Goal: Task Accomplishment & Management: Manage account settings

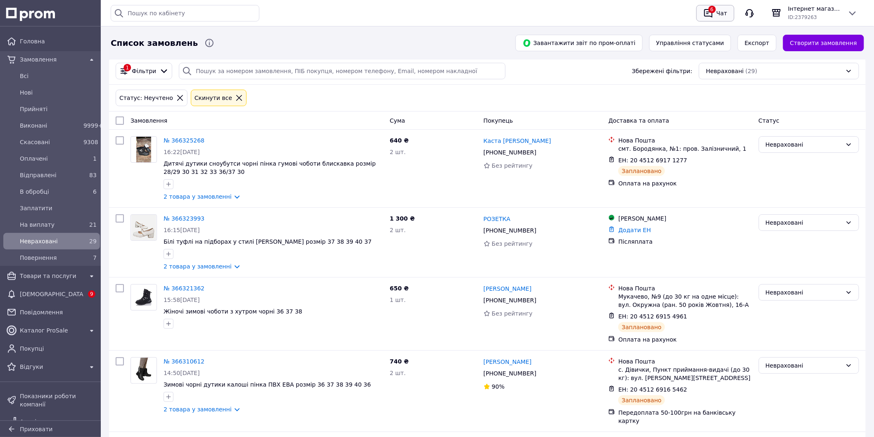
click at [719, 14] on div "Чат" at bounding box center [722, 13] width 14 height 12
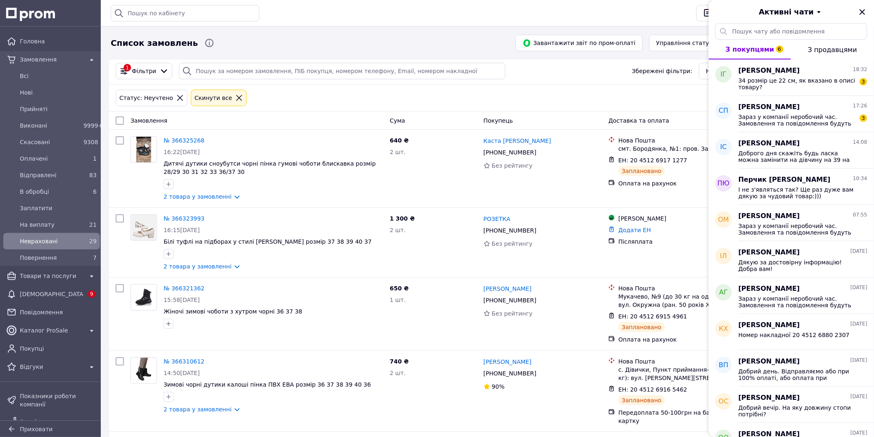
click at [441, 21] on div "Історія пошуку Очистити всю 20451242442738 2263Р 20451236016020 20451232950467 …" at bounding box center [487, 13] width 760 height 26
click at [864, 6] on div "Активні чати" at bounding box center [790, 11] width 165 height 23
click at [858, 11] on icon "Закрити" at bounding box center [862, 12] width 10 height 10
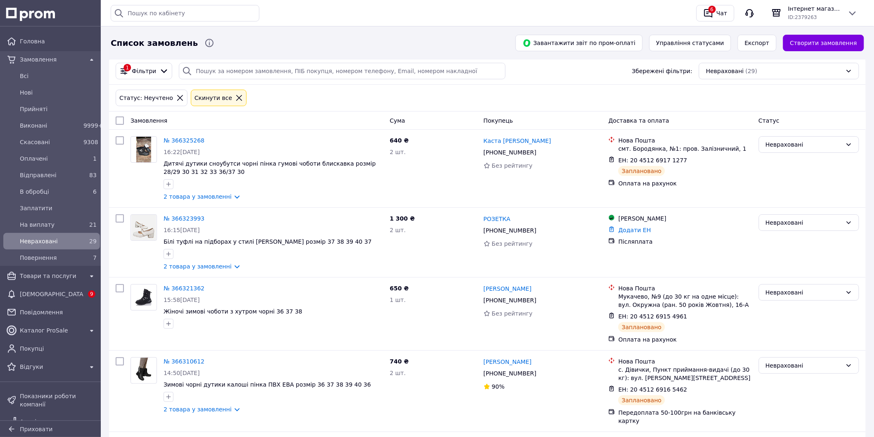
click at [419, 26] on div "Історія пошуку Очистити всю 20451242442738 2263Р 20451236016020 20451232950467 …" at bounding box center [487, 13] width 760 height 26
click at [723, 9] on div "Чат" at bounding box center [722, 13] width 14 height 12
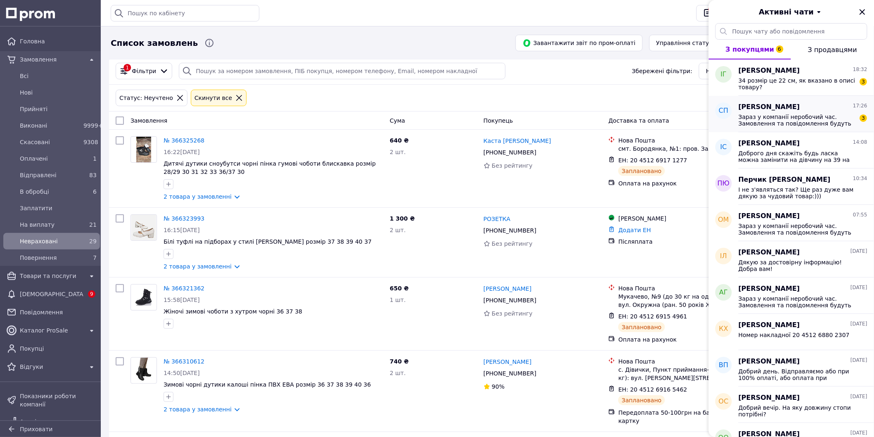
click at [818, 117] on span "Зараз у компанії неробочий час. Замовлення та повідомлення будуть оброблені з 0…" at bounding box center [796, 120] width 117 height 13
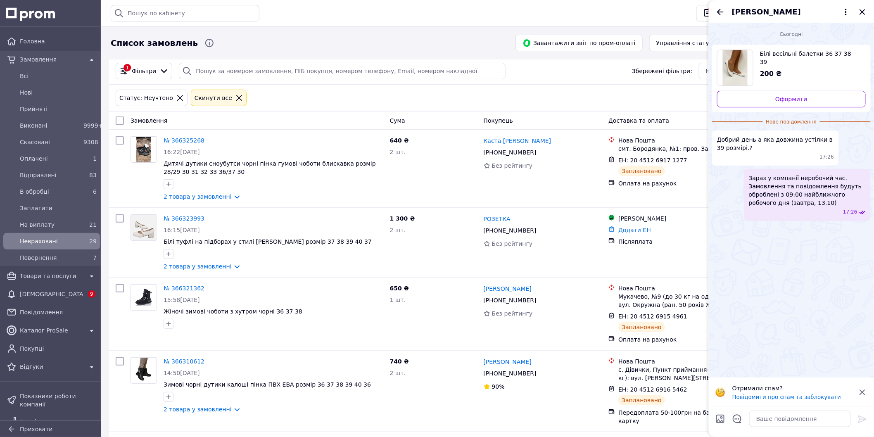
click at [828, 69] on div "200 ₴" at bounding box center [809, 73] width 99 height 9
click at [815, 420] on textarea at bounding box center [800, 418] width 102 height 17
type textarea "Добрий день. 39 по устілці 25см."
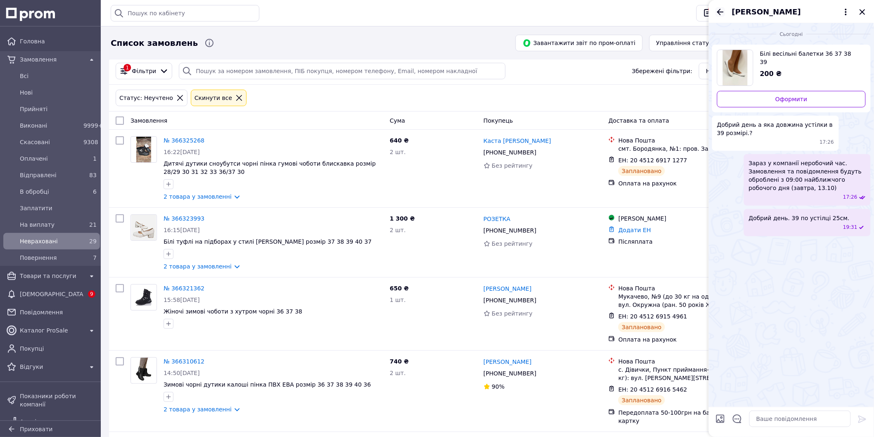
click at [718, 11] on icon "Назад" at bounding box center [720, 12] width 7 height 6
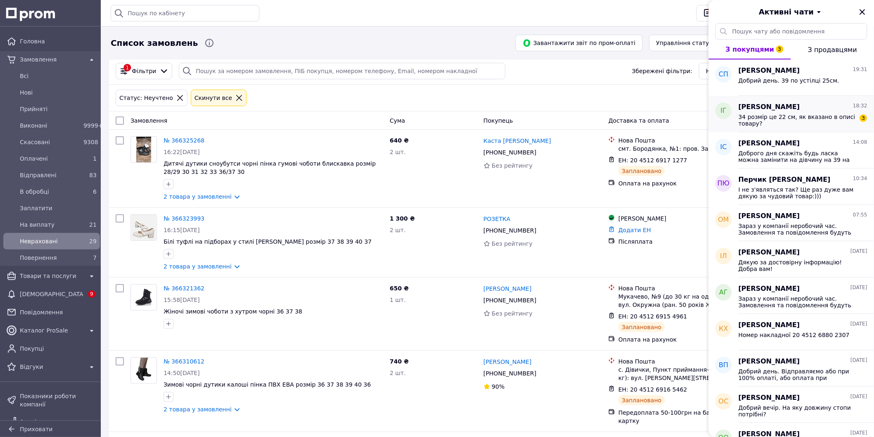
click at [824, 102] on div "Інна Галета 18:32" at bounding box center [802, 106] width 129 height 9
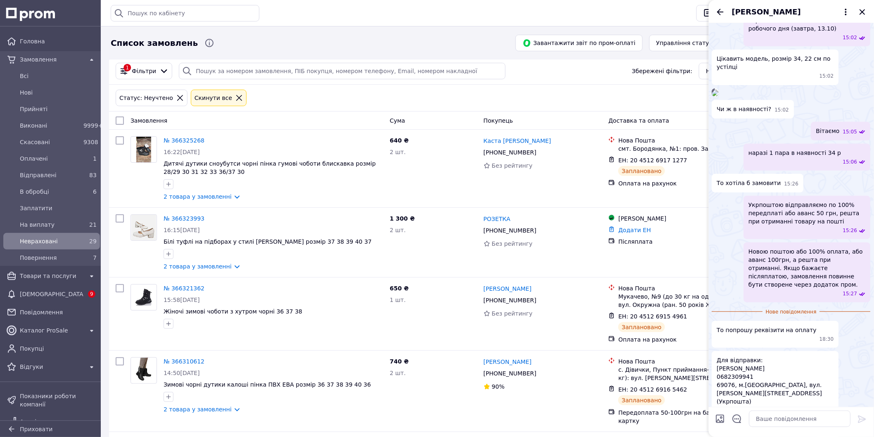
scroll to position [70, 0]
click at [718, 98] on img at bounding box center [715, 94] width 7 height 7
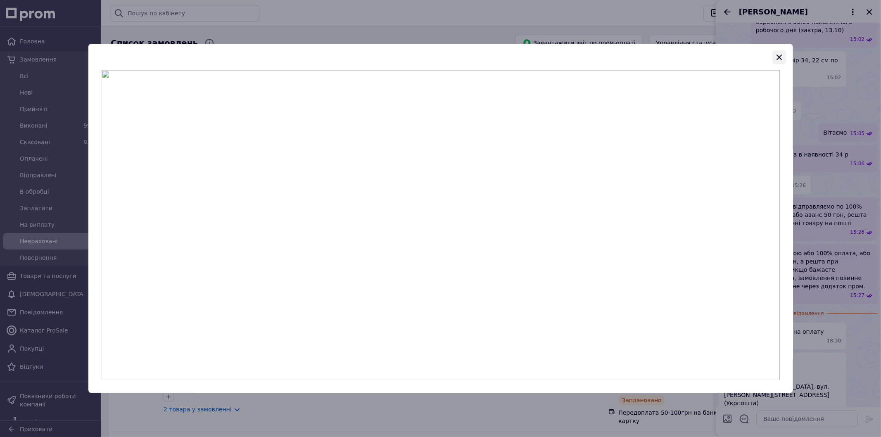
click at [779, 55] on icon "button" at bounding box center [779, 57] width 10 height 10
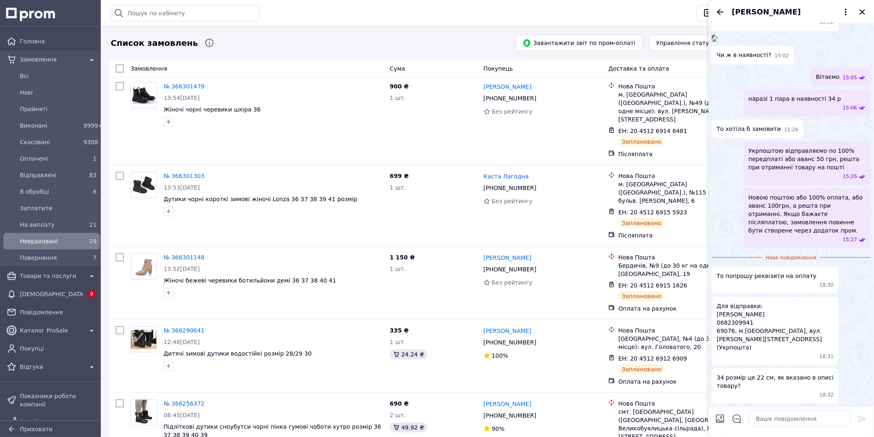
scroll to position [1528, 0]
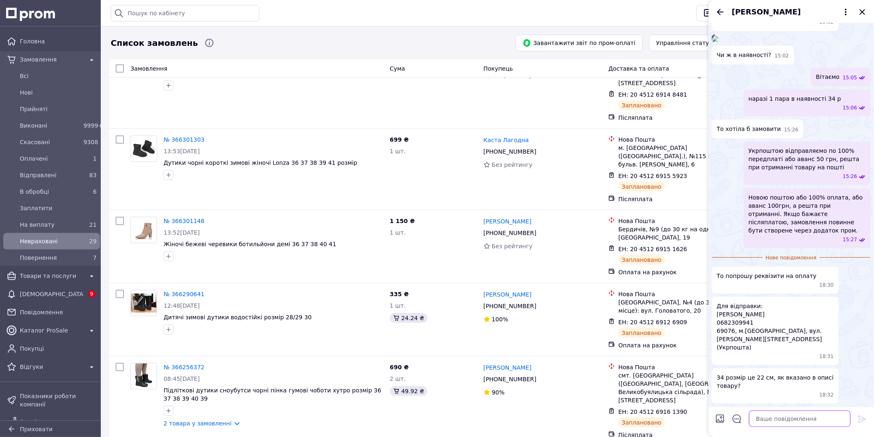
click at [802, 419] on textarea at bounding box center [800, 418] width 102 height 17
type textarea "Так, 34 по устілці 22см."
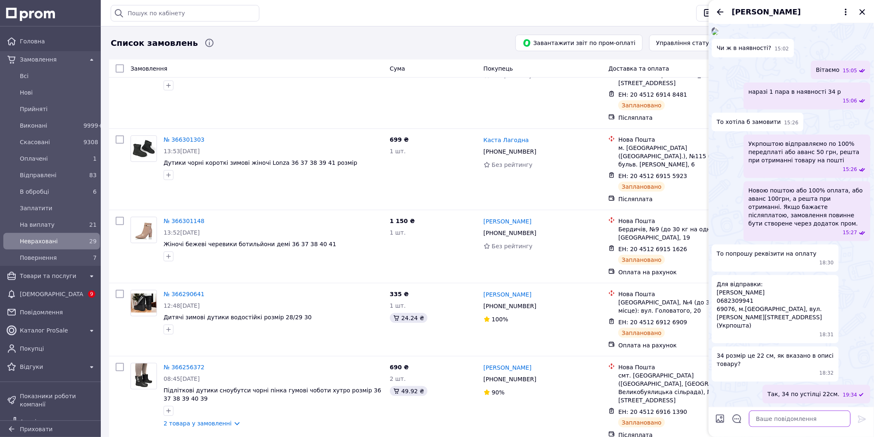
scroll to position [215, 0]
drag, startPoint x: 774, startPoint y: 420, endPoint x: 794, endPoint y: 419, distance: 19.9
click at [775, 422] on textarea at bounding box center [800, 418] width 102 height 17
type textarea "Карта моно чи приват?"
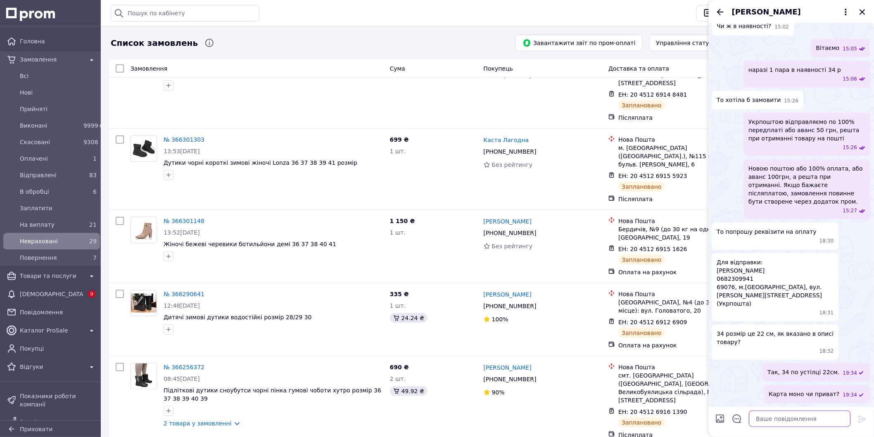
scroll to position [237, 0]
click at [180, 364] on link "№ 366256372" at bounding box center [183, 367] width 41 height 7
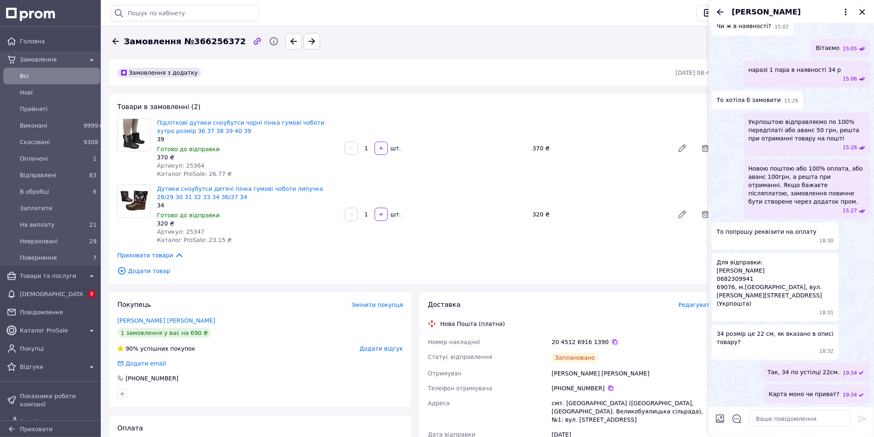
click at [114, 43] on icon at bounding box center [115, 41] width 7 height 6
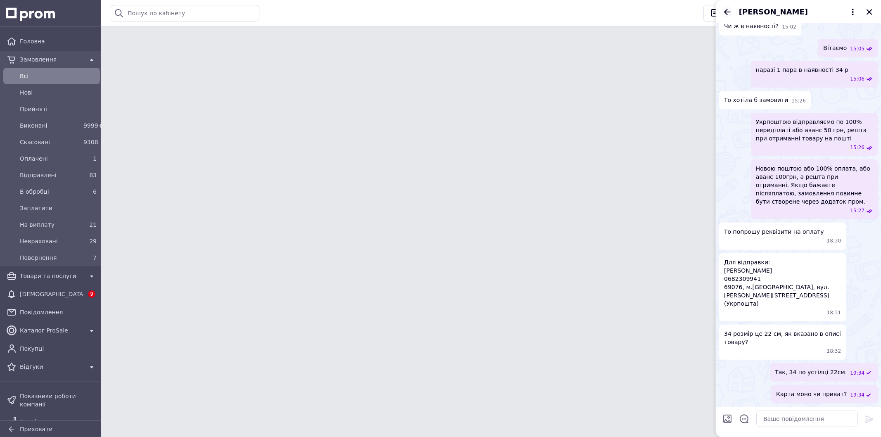
click at [727, 12] on icon "Назад" at bounding box center [727, 12] width 10 height 10
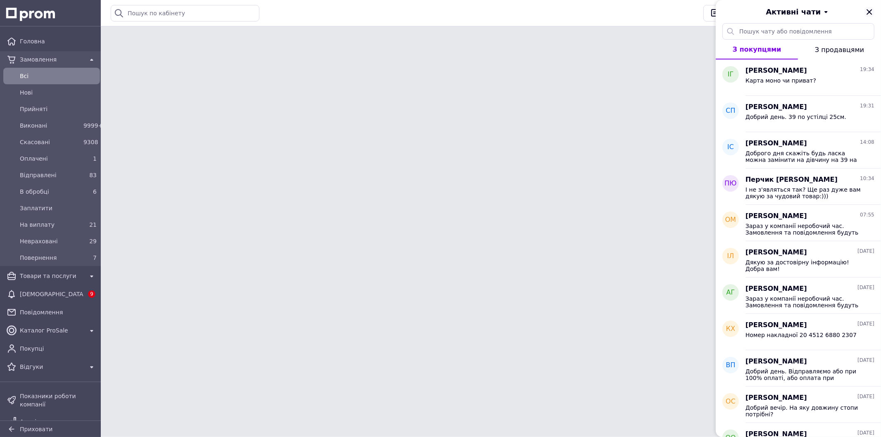
click at [872, 12] on icon "Закрити" at bounding box center [869, 12] width 10 height 10
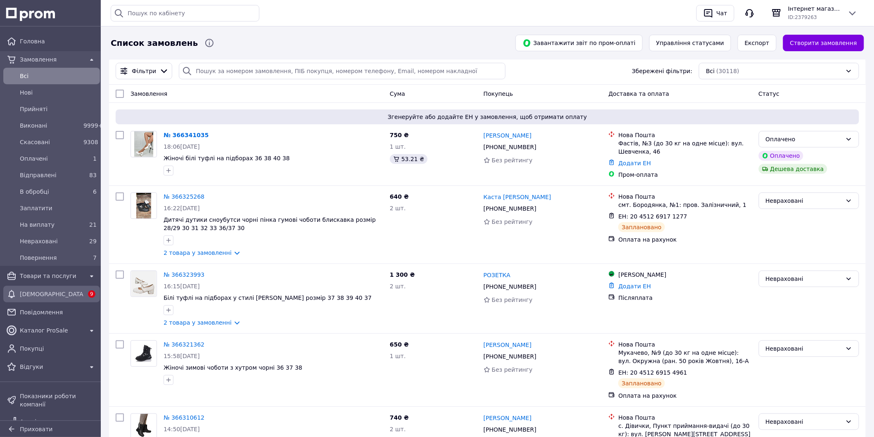
click at [70, 291] on span "[DEMOGRAPHIC_DATA]" at bounding box center [52, 294] width 64 height 8
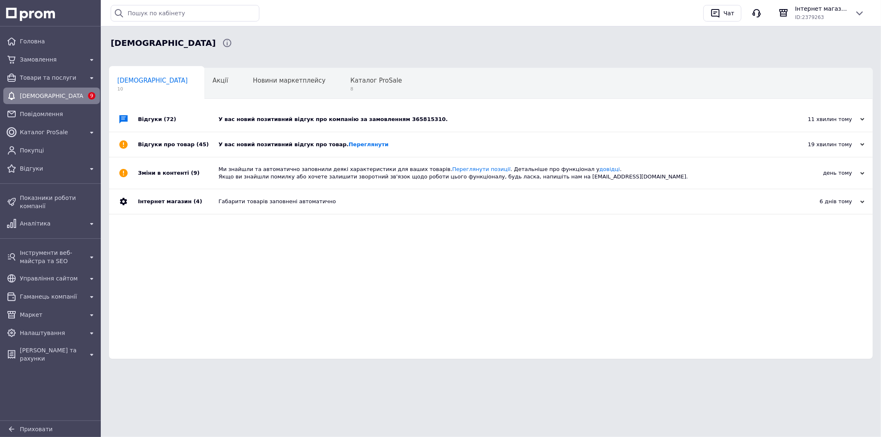
click at [298, 116] on div "У вас новий позитивний відгук про компанію за замовленням 365815310." at bounding box center [499, 119] width 563 height 7
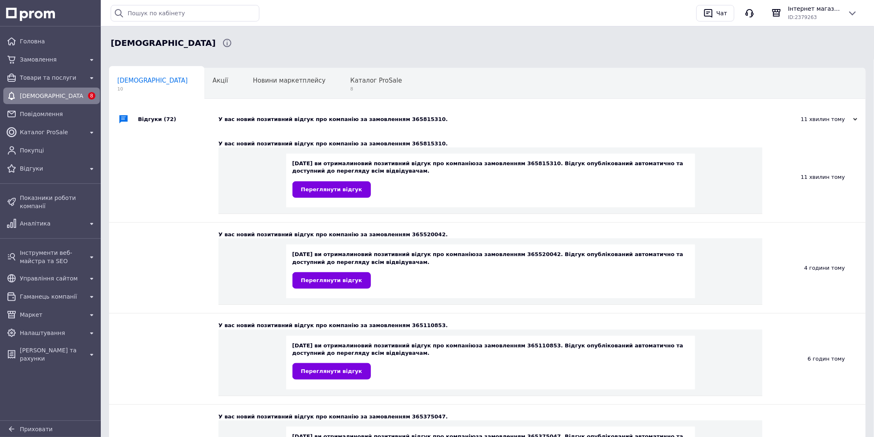
click at [227, 119] on div "У вас новий позитивний відгук про компанію за замовленням 365815310." at bounding box center [496, 119] width 556 height 7
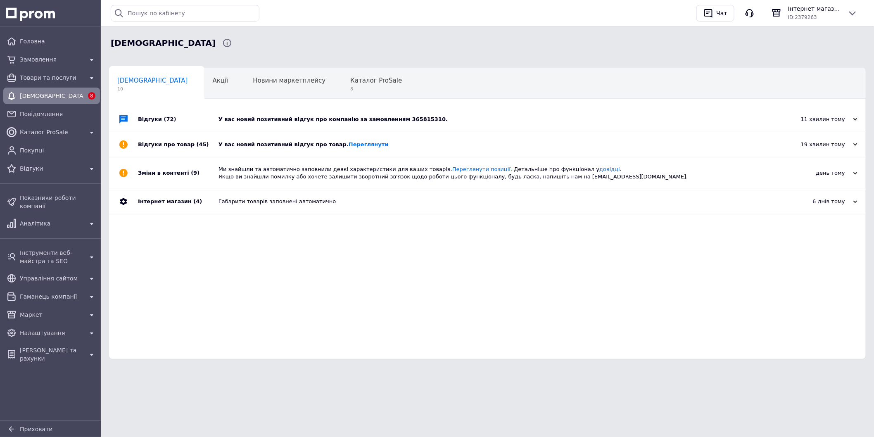
click at [242, 145] on div "У вас новий позитивний відгук про товар. Переглянути" at bounding box center [496, 144] width 556 height 7
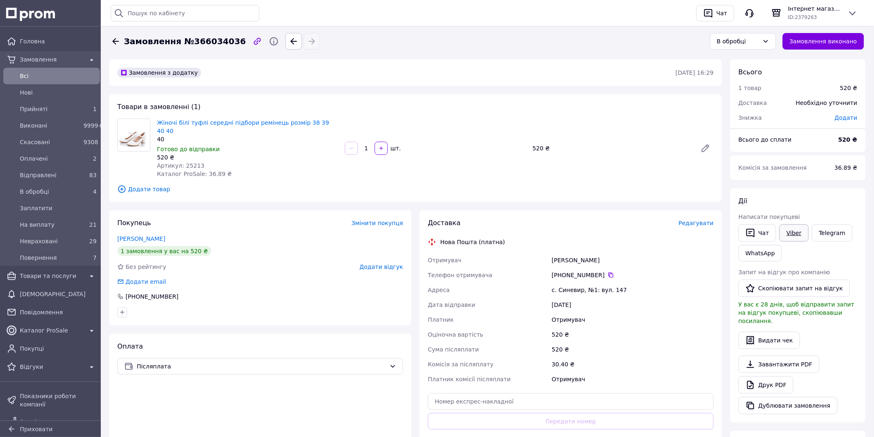
click at [799, 232] on link "Viber" at bounding box center [793, 232] width 29 height 17
click at [742, 46] on div "В обробці" at bounding box center [743, 41] width 66 height 17
click at [748, 93] on li "Скасовано" at bounding box center [748, 88] width 65 height 15
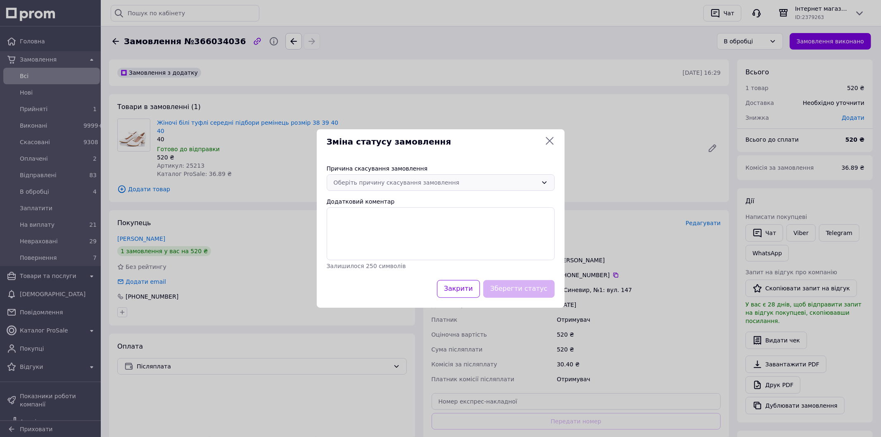
click at [495, 182] on div "Оберіть причину скасування замовлення" at bounding box center [436, 182] width 204 height 9
click at [385, 226] on li "Оплата не надійшла" at bounding box center [440, 230] width 227 height 15
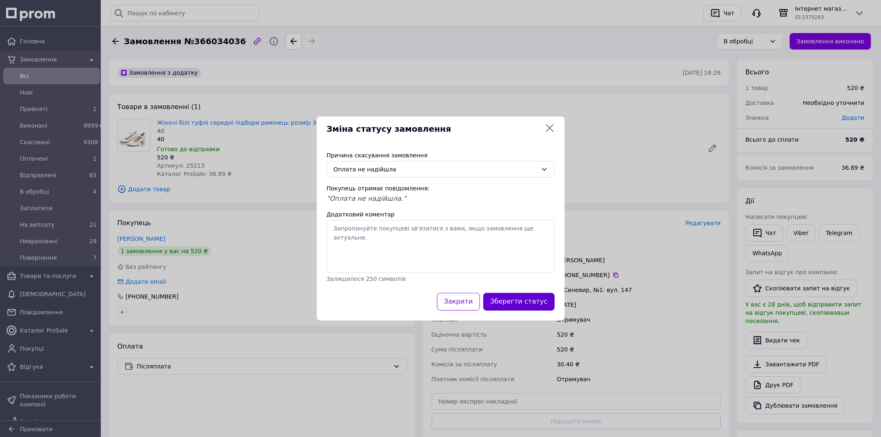
click at [523, 300] on button "Зберегти статус" at bounding box center [518, 302] width 71 height 18
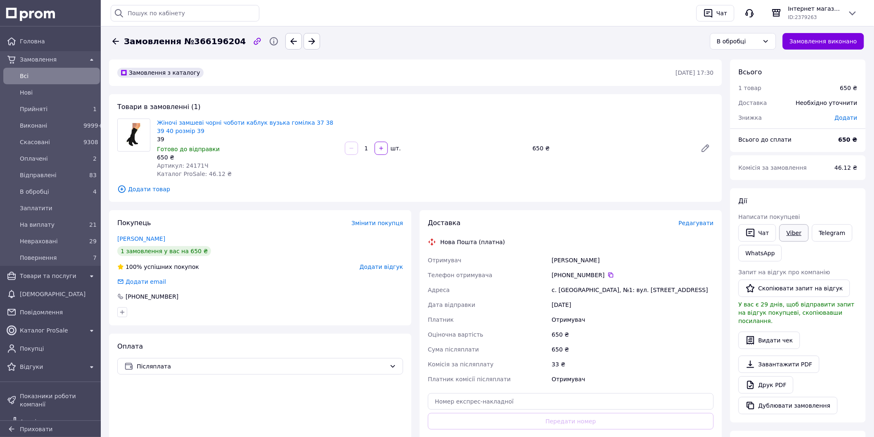
click at [796, 230] on link "Viber" at bounding box center [793, 232] width 29 height 17
click at [767, 40] on div "В обробці" at bounding box center [743, 41] width 66 height 17
click at [742, 85] on li "Скасовано" at bounding box center [748, 88] width 65 height 15
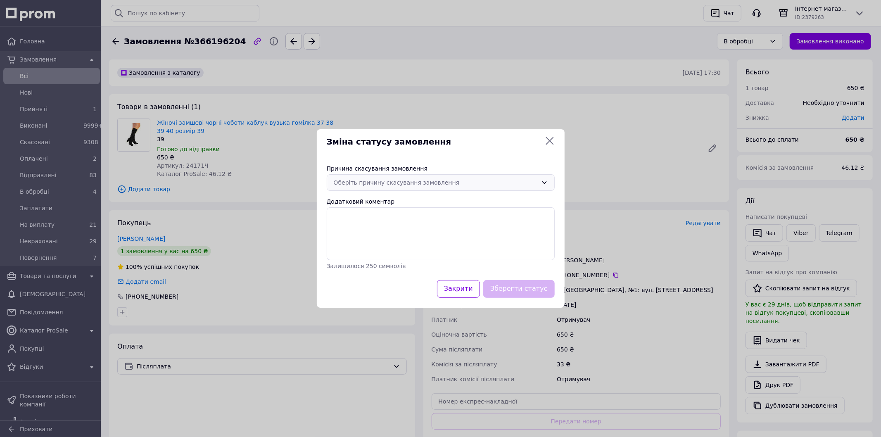
click at [474, 176] on div "Оберіть причину скасування замовлення" at bounding box center [441, 182] width 228 height 17
click at [381, 228] on li "Оплата не надійшла" at bounding box center [440, 230] width 227 height 15
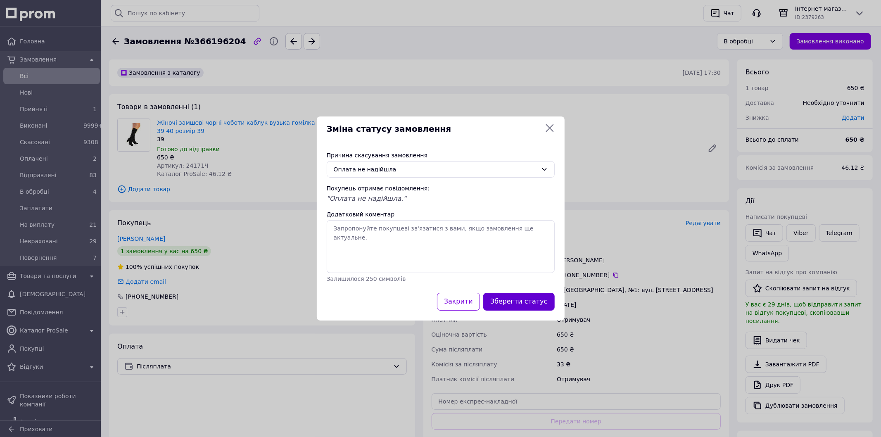
click at [520, 294] on button "Зберегти статус" at bounding box center [518, 302] width 71 height 18
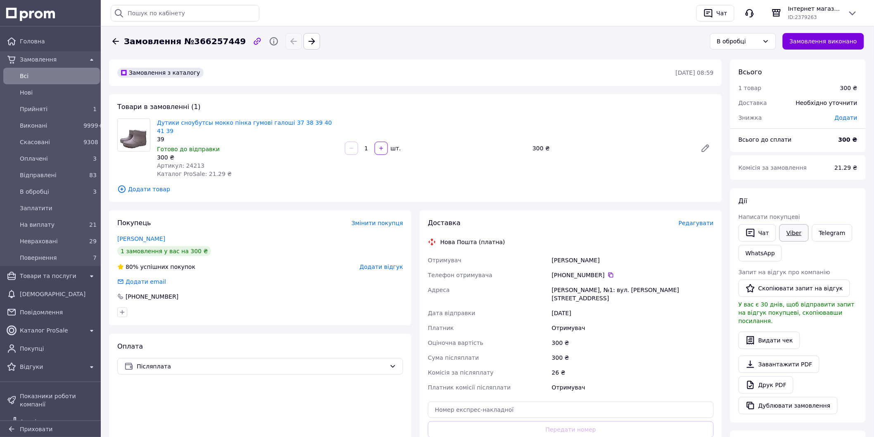
click at [796, 230] on link "Viber" at bounding box center [793, 232] width 29 height 17
click at [741, 43] on div "В обробці" at bounding box center [738, 41] width 42 height 9
click at [756, 88] on li "Скасовано" at bounding box center [748, 88] width 65 height 15
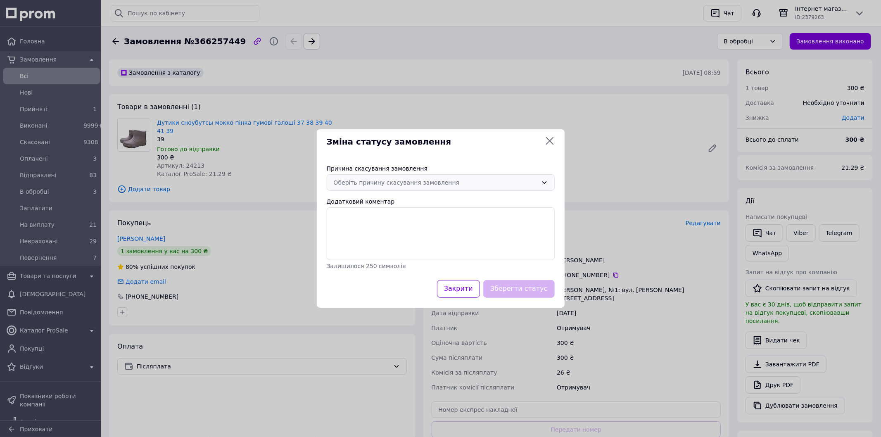
click at [436, 182] on div "Оберіть причину скасування замовлення" at bounding box center [436, 182] width 204 height 9
click at [369, 227] on li "Оплата не надійшла" at bounding box center [440, 230] width 227 height 15
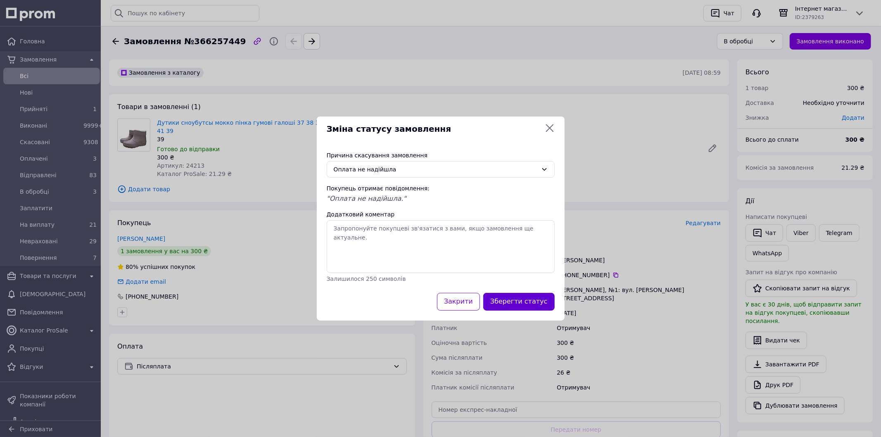
click at [519, 296] on button "Зберегти статус" at bounding box center [518, 302] width 71 height 18
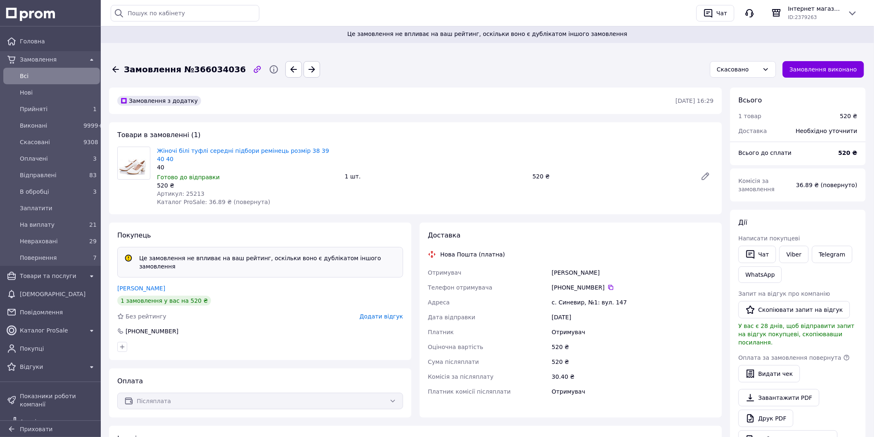
click at [380, 313] on span "Додати відгук" at bounding box center [381, 316] width 43 height 7
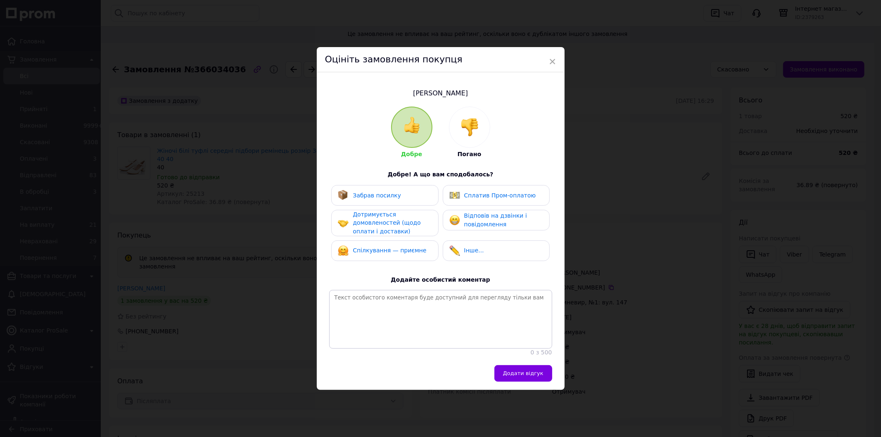
click at [476, 124] on img at bounding box center [469, 127] width 18 height 18
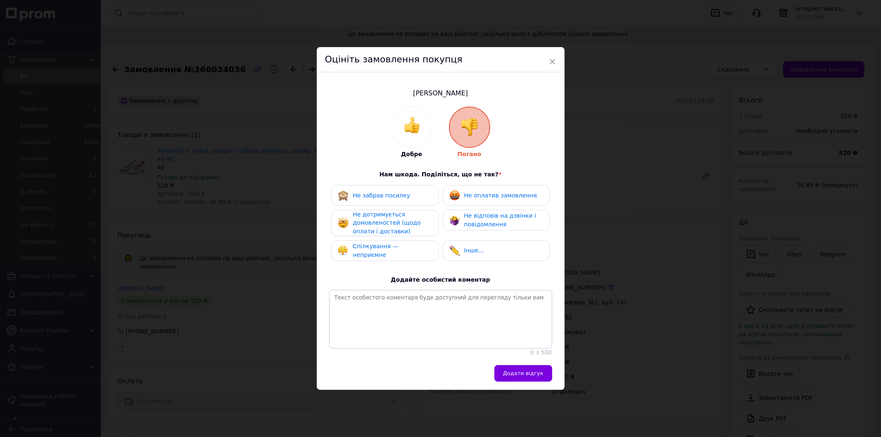
click at [413, 185] on div "Не забрав посилку" at bounding box center [384, 195] width 107 height 21
click at [482, 192] on span "Не оплатив замовлення" at bounding box center [500, 195] width 73 height 7
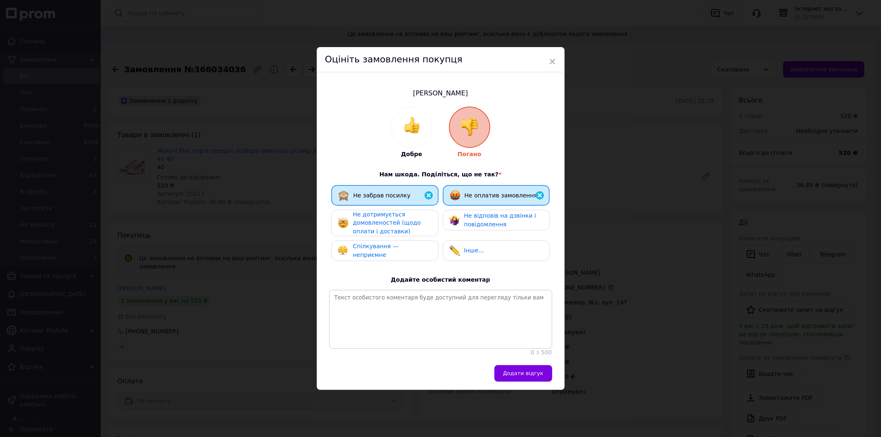
click at [418, 217] on div "Не дотримується домовленостей (щодо оплати і доставки)" at bounding box center [392, 223] width 78 height 26
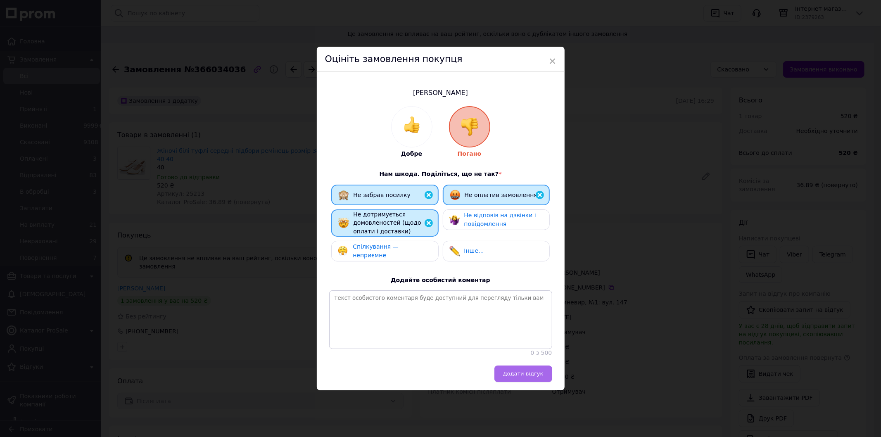
click at [533, 374] on span "Додати відгук" at bounding box center [523, 373] width 40 height 6
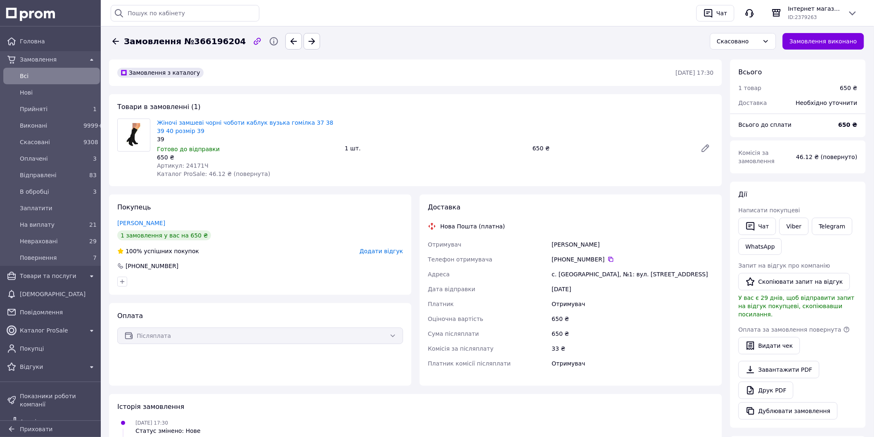
click at [392, 252] on span "Додати відгук" at bounding box center [381, 251] width 43 height 7
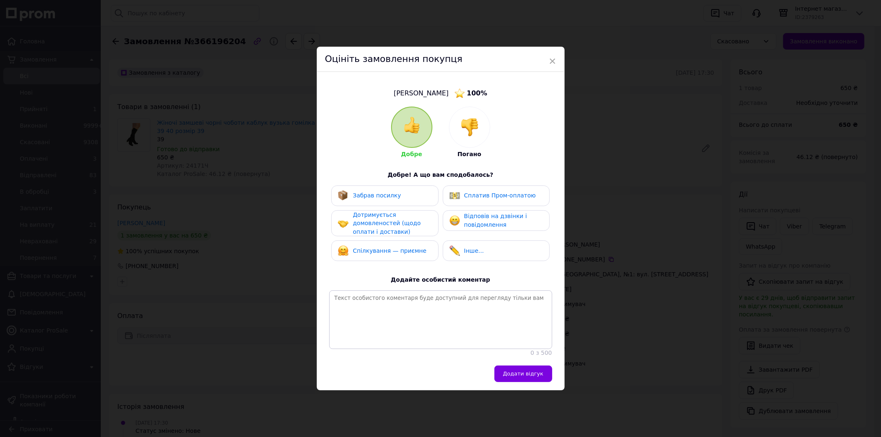
click at [464, 110] on div at bounding box center [469, 127] width 40 height 40
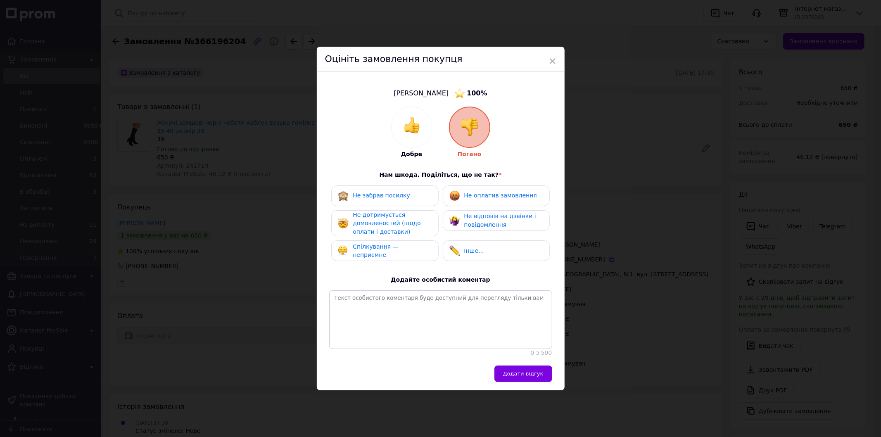
click at [417, 190] on div "Не забрав посилку" at bounding box center [385, 195] width 94 height 11
drag, startPoint x: 481, startPoint y: 195, endPoint x: 449, endPoint y: 205, distance: 33.2
click at [481, 195] on div "Не оплатив замовлення" at bounding box center [500, 195] width 73 height 9
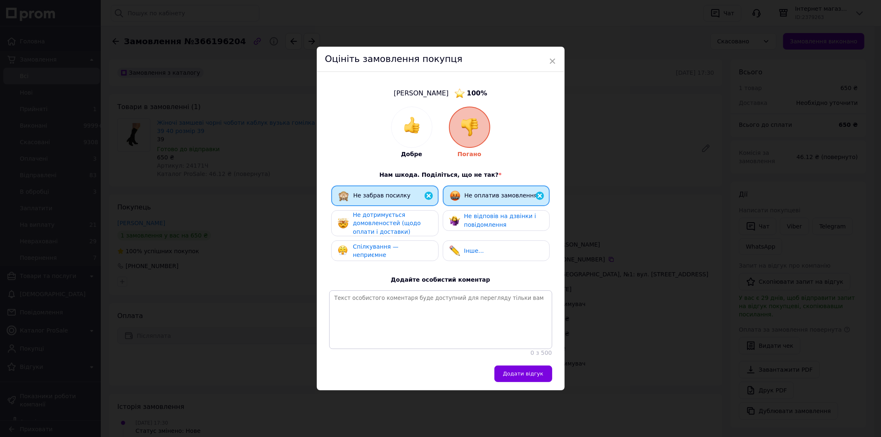
drag, startPoint x: 419, startPoint y: 211, endPoint x: 447, endPoint y: 229, distance: 32.6
click at [419, 212] on div "Не дотримується домовленостей (щодо оплати і доставки)" at bounding box center [392, 224] width 78 height 26
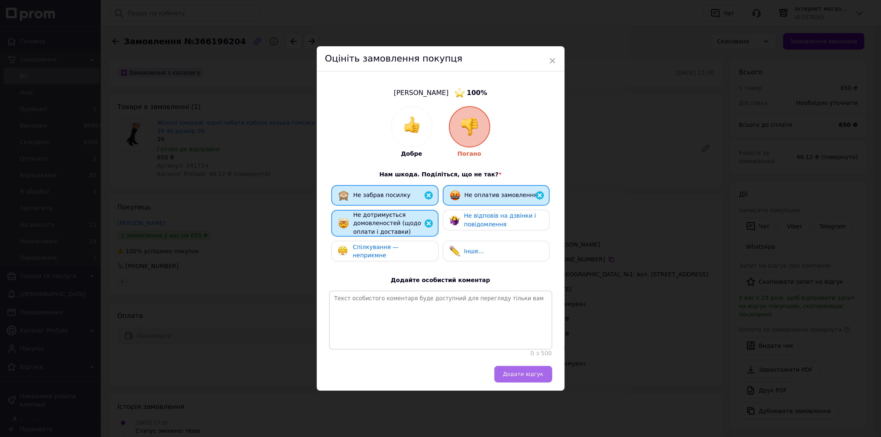
click at [526, 377] on span "Додати відгук" at bounding box center [523, 374] width 40 height 6
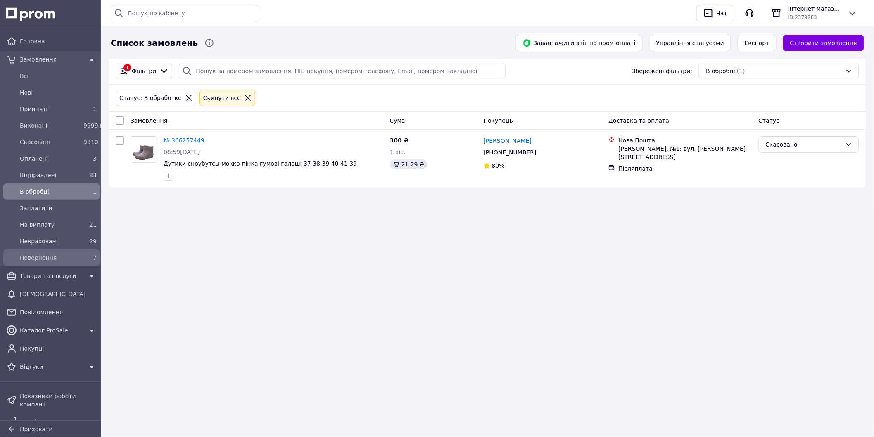
click at [60, 256] on span "Повернення" at bounding box center [50, 258] width 60 height 8
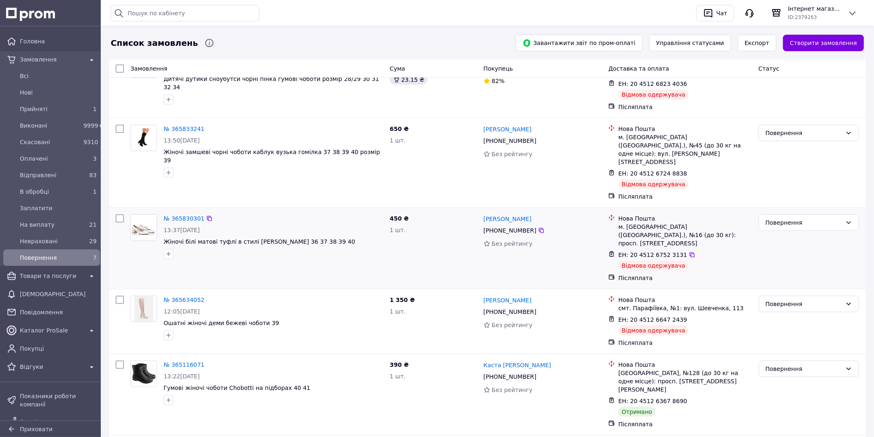
scroll to position [92, 0]
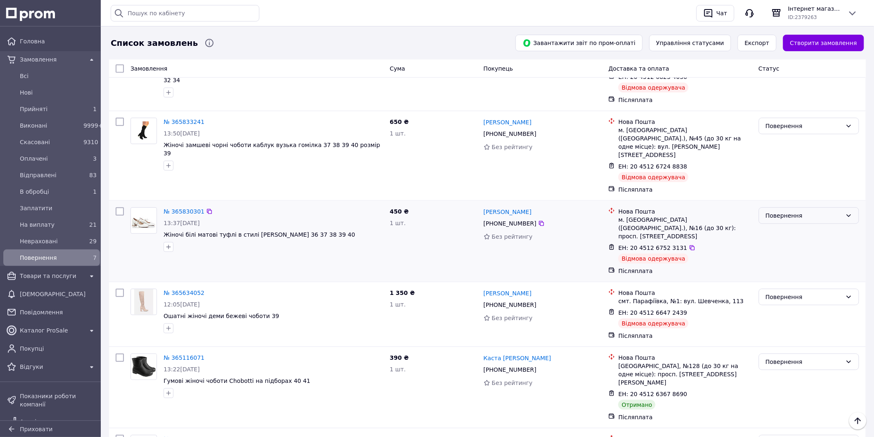
click at [811, 211] on div "Повернення" at bounding box center [803, 215] width 76 height 9
click at [802, 244] on li "Скасовано" at bounding box center [809, 247] width 100 height 15
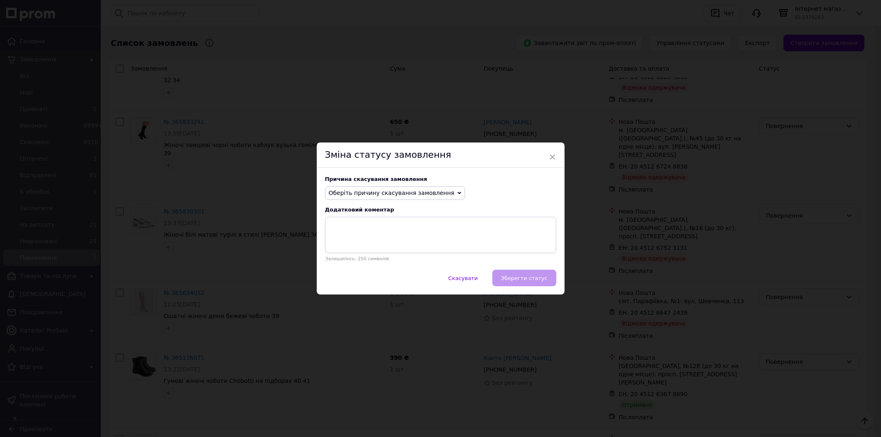
click at [418, 194] on span "Оберіть причину скасування замовлення" at bounding box center [392, 193] width 126 height 7
click at [362, 230] on li "Оплата не надійшла" at bounding box center [395, 233] width 140 height 12
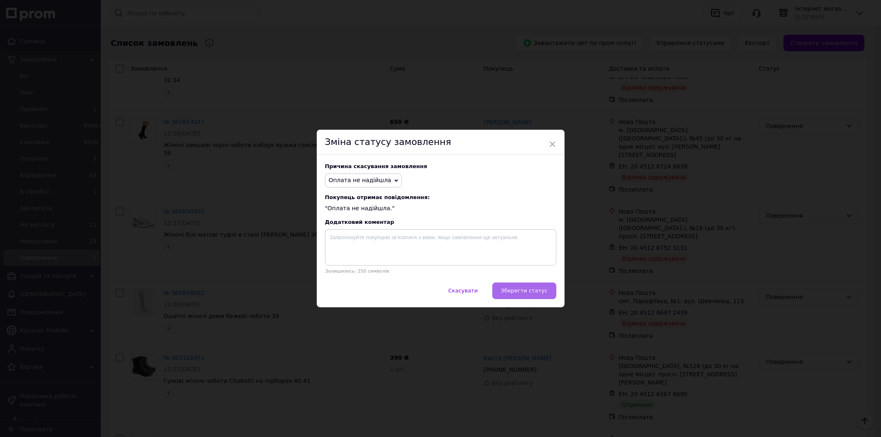
click at [524, 292] on span "Зберегти статус" at bounding box center [524, 290] width 47 height 6
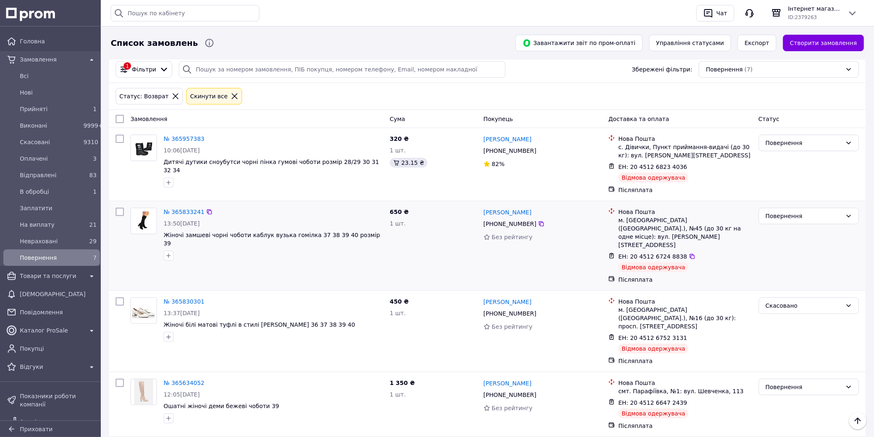
scroll to position [0, 0]
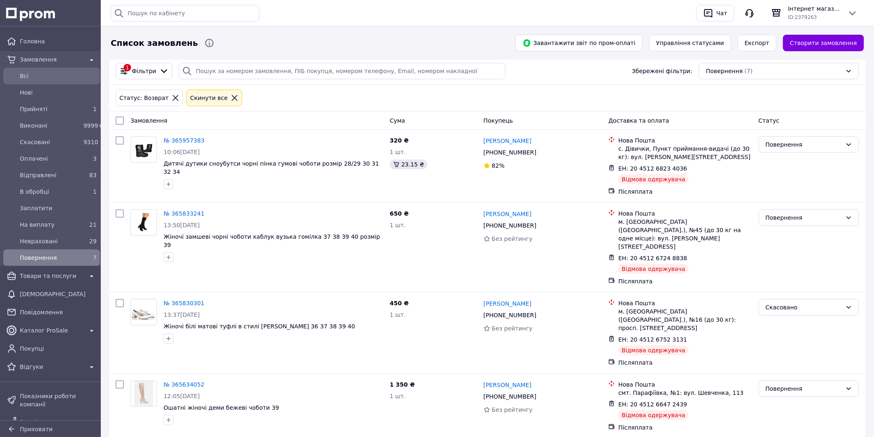
click at [36, 73] on span "Всi" at bounding box center [58, 76] width 77 height 8
click at [758, 77] on div "Повернення (7)" at bounding box center [779, 71] width 160 height 17
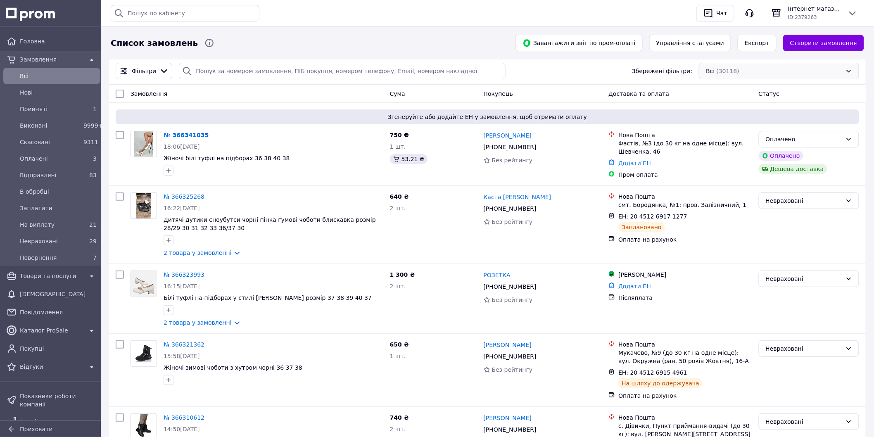
click at [796, 72] on div "Всі (30118)" at bounding box center [779, 71] width 160 height 17
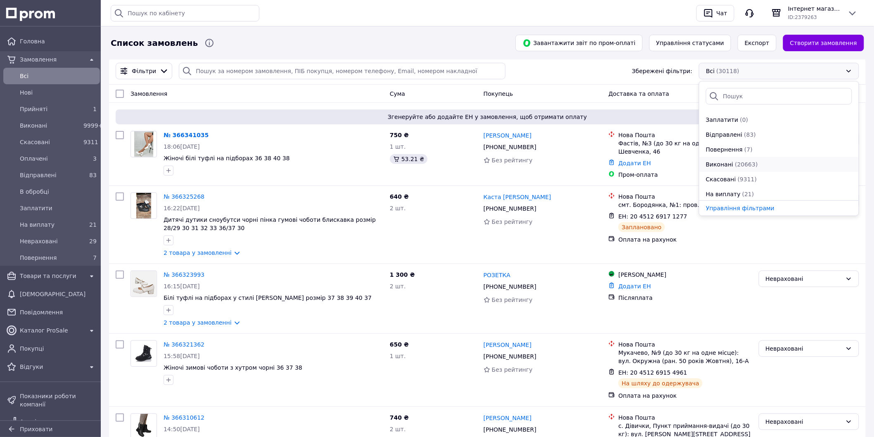
scroll to position [89, 0]
click at [544, 69] on div "Фільтри Збережені фільтри: Всі (30118) Всі (30118) Нові (0) В обробці (0) Прийн…" at bounding box center [487, 71] width 750 height 17
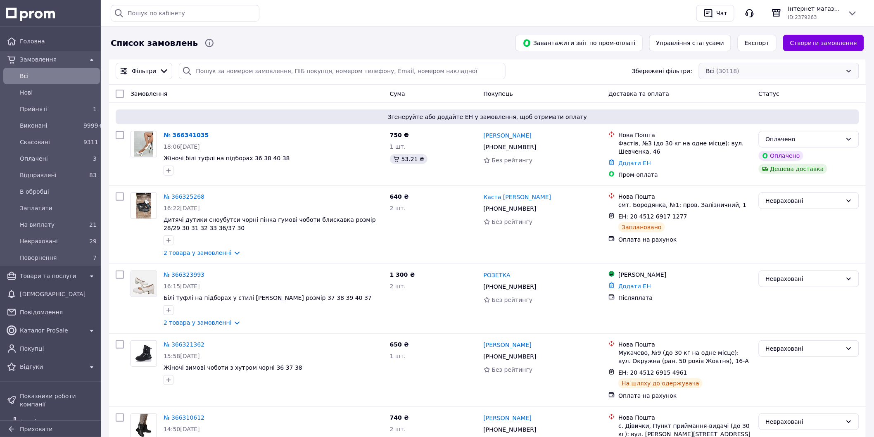
click at [769, 68] on div "Всі (30118)" at bounding box center [779, 71] width 160 height 17
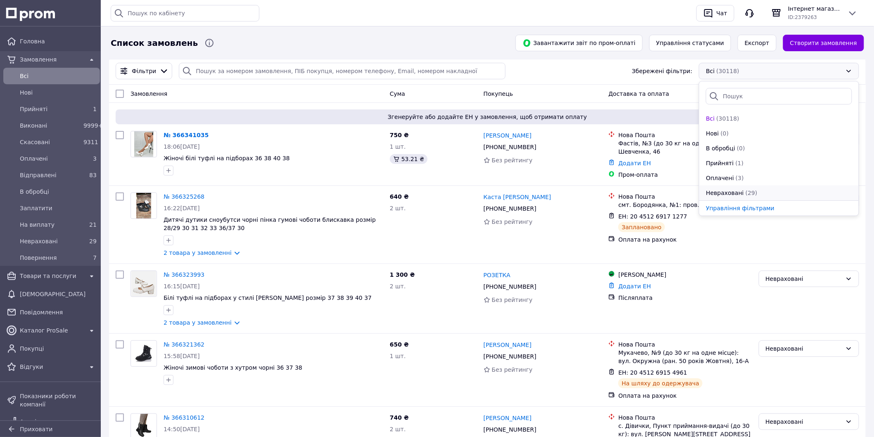
click at [761, 189] on div "Невраховані (29)" at bounding box center [779, 193] width 148 height 8
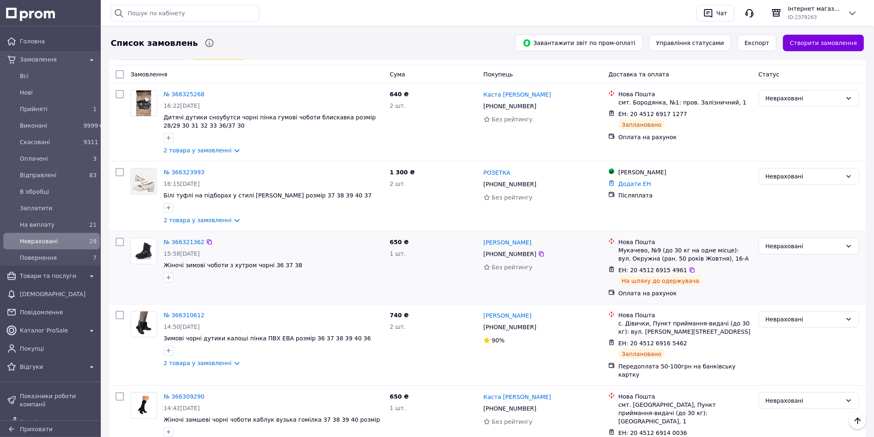
scroll to position [46, 0]
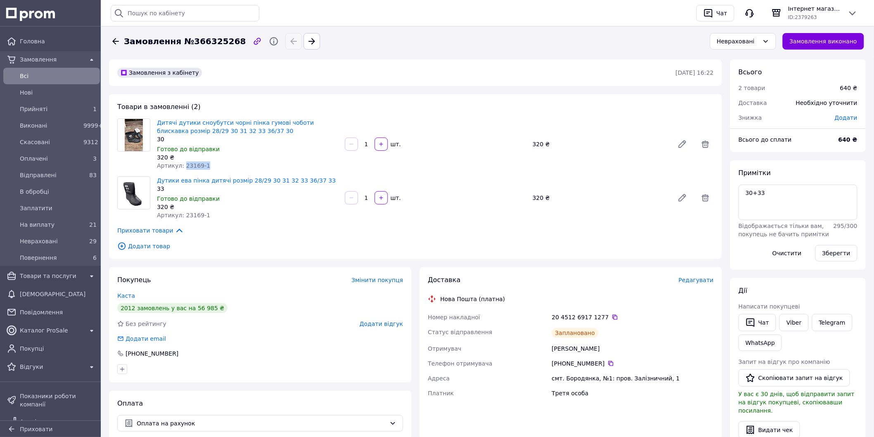
drag, startPoint x: 180, startPoint y: 163, endPoint x: 205, endPoint y: 166, distance: 25.0
click at [205, 166] on div "Артикул: 23169-1" at bounding box center [247, 165] width 181 height 8
copy span "23169-1"
click at [822, 196] on textarea "30+33" at bounding box center [797, 203] width 119 height 36
click at [489, 98] on div "Товари в замовленні (2) Дитячі дутики сноубутси чорні пінка гумові чоботи блиск…" at bounding box center [415, 176] width 613 height 165
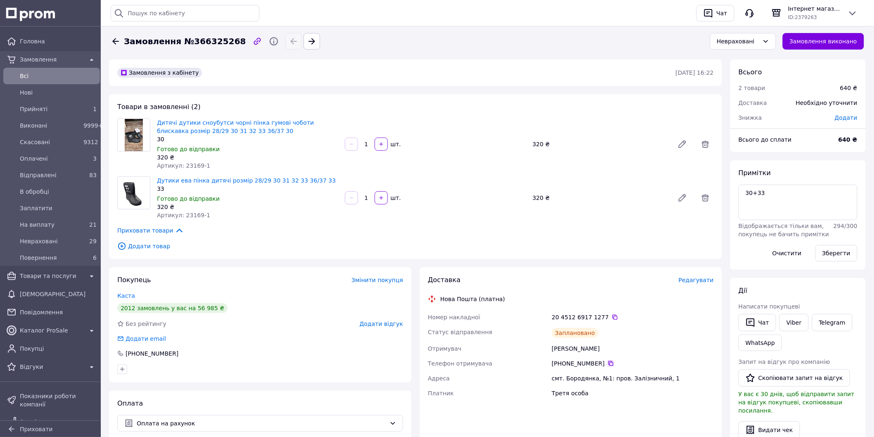
click at [608, 362] on icon at bounding box center [610, 363] width 5 height 5
click at [798, 200] on textarea "30+33" at bounding box center [797, 203] width 119 height 36
paste textarea "-613,8"
type textarea "30+33 -613,8"
click at [827, 252] on button "Зберегти" at bounding box center [836, 253] width 42 height 17
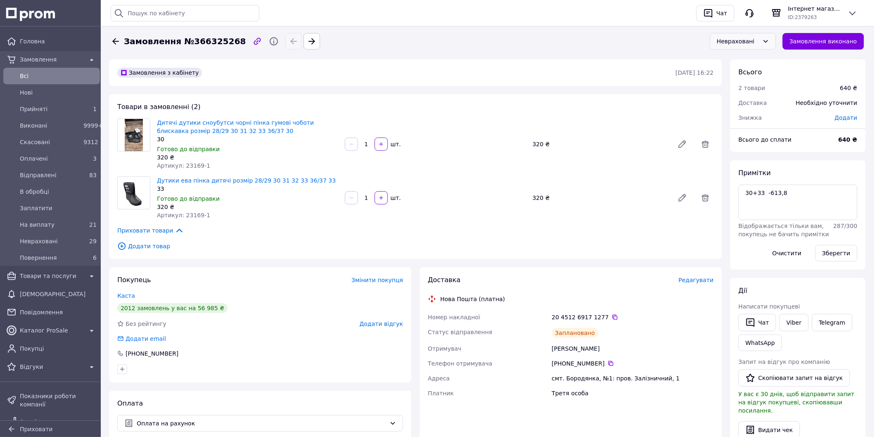
click at [744, 38] on div "Невраховані" at bounding box center [738, 41] width 42 height 9
click at [753, 117] on li "Відправлені" at bounding box center [748, 118] width 65 height 15
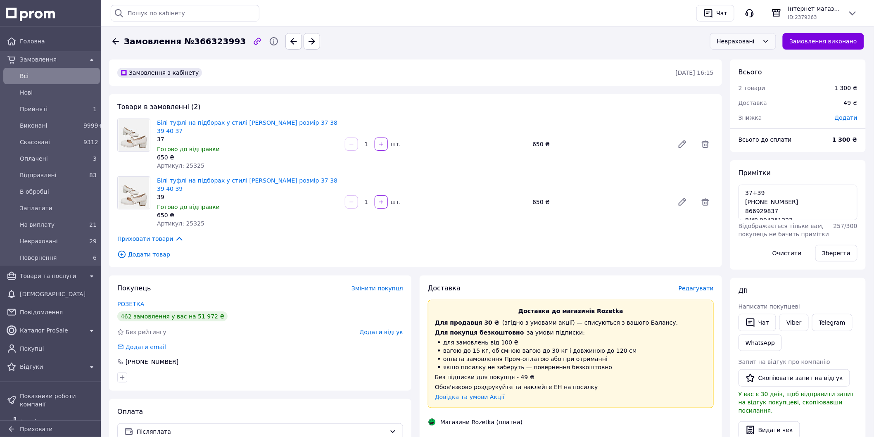
click at [759, 40] on div "Невраховані" at bounding box center [738, 41] width 42 height 9
click at [753, 116] on li "Відправлені" at bounding box center [748, 118] width 65 height 15
click at [193, 162] on span "Артикул: 25325" at bounding box center [180, 165] width 47 height 7
copy span "25325"
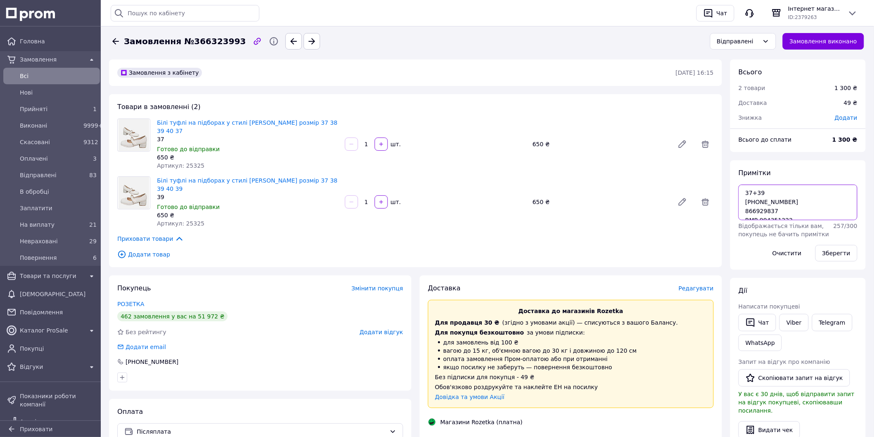
click at [820, 193] on textarea "37+39 [PHONE_NUMBER] 866929837 RMP-994351222" at bounding box center [797, 203] width 119 height 36
paste textarea "-1203,25"
type textarea "37+39 -1203,25 [PHONE_NUMBER] 866929837 RMP-994351222"
click at [837, 258] on button "Зберегти" at bounding box center [836, 253] width 42 height 17
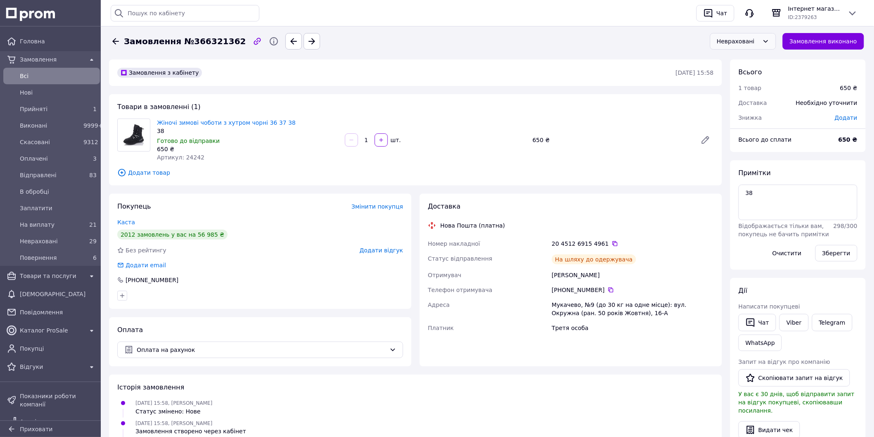
click at [751, 43] on div "Невраховані" at bounding box center [738, 41] width 42 height 9
click at [741, 118] on li "Відправлені" at bounding box center [748, 118] width 65 height 15
click at [190, 158] on span "Артикул: 24242" at bounding box center [180, 157] width 47 height 7
copy span "24242"
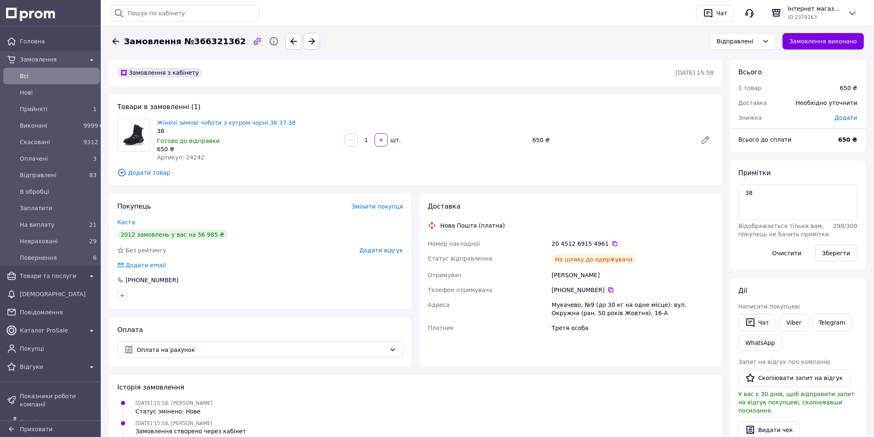
click at [607, 290] on icon at bounding box center [610, 290] width 7 height 7
click at [767, 192] on textarea "38" at bounding box center [797, 203] width 119 height 36
paste textarea "-612,3"
type textarea "38 -612,3"
click at [843, 253] on button "Зберегти" at bounding box center [836, 253] width 42 height 17
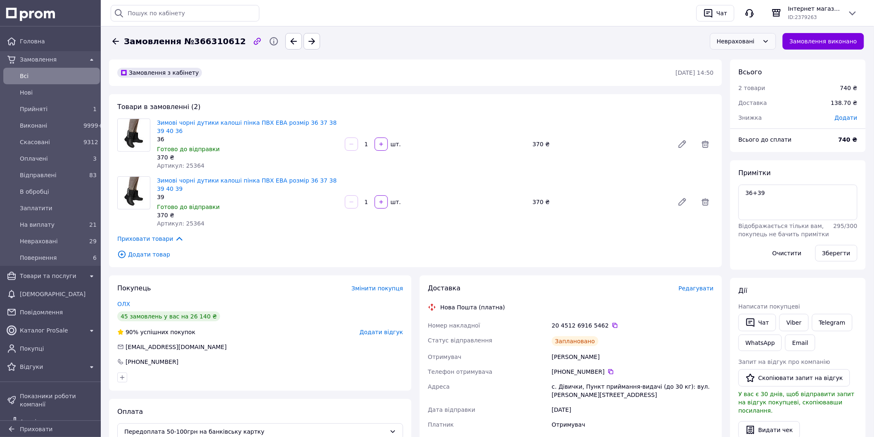
drag, startPoint x: 749, startPoint y: 43, endPoint x: 756, endPoint y: 49, distance: 9.7
click at [749, 42] on div "Невраховані" at bounding box center [738, 41] width 42 height 9
click at [745, 114] on li "Відправлені" at bounding box center [748, 118] width 65 height 15
click at [188, 220] on span "Артикул: 25364" at bounding box center [180, 223] width 47 height 7
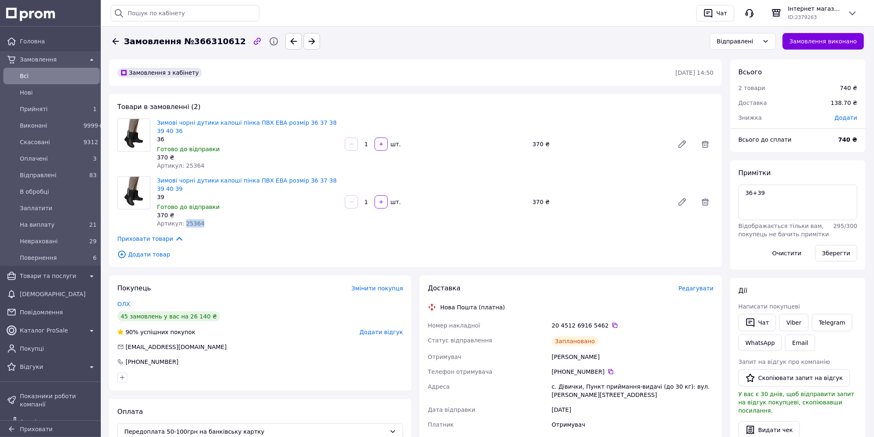
copy span "25364"
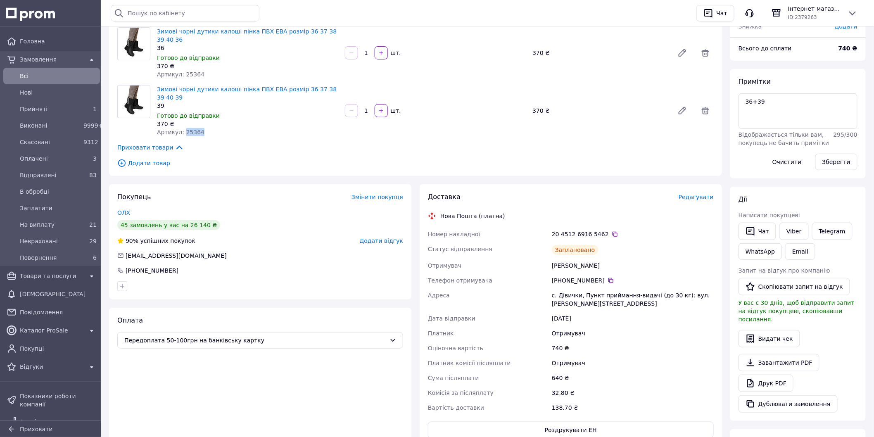
scroll to position [92, 0]
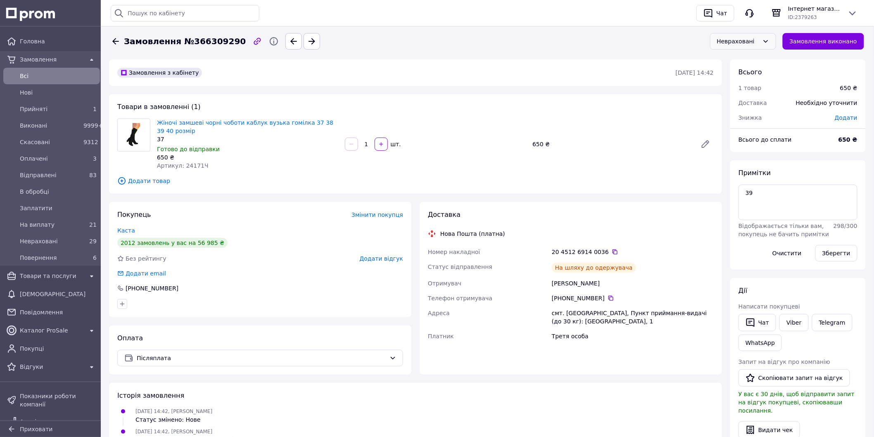
click at [756, 38] on div "Невраховані" at bounding box center [738, 41] width 42 height 9
click at [756, 114] on li "Відправлені" at bounding box center [748, 118] width 65 height 15
click at [199, 160] on div "650 ₴" at bounding box center [247, 157] width 181 height 8
click at [197, 162] on span "Артикул: 24171Ч" at bounding box center [183, 165] width 52 height 7
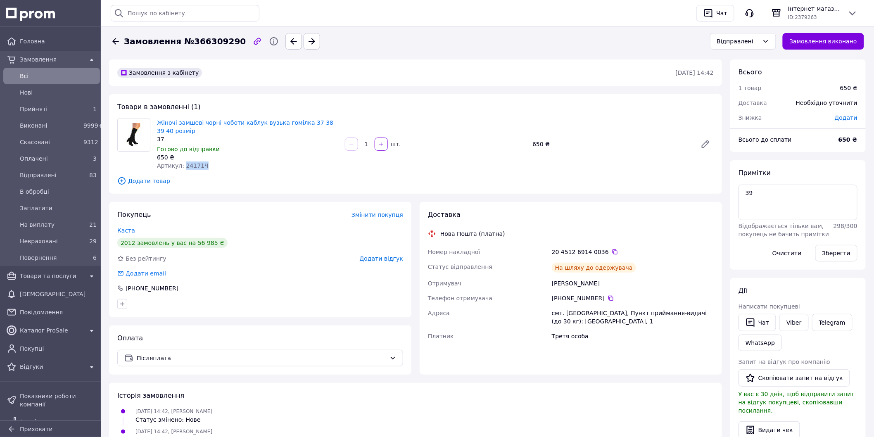
copy span "24171Ч"
click at [608, 299] on icon at bounding box center [610, 298] width 5 height 5
click at [779, 189] on textarea "39" at bounding box center [797, 203] width 119 height 36
paste textarea "-594,6765"
type textarea "39 -594,6765"
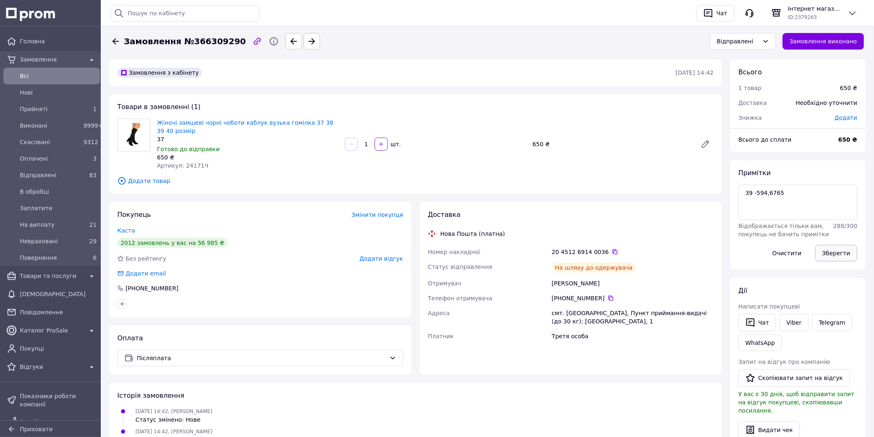
click at [840, 254] on button "Зберегти" at bounding box center [836, 253] width 42 height 17
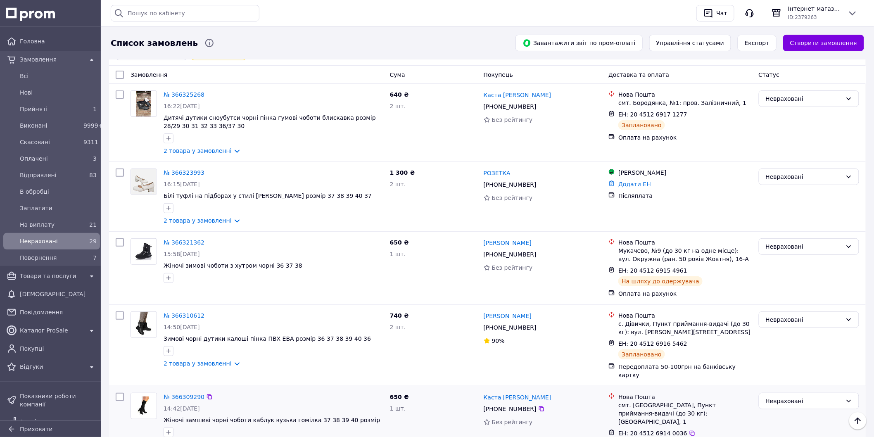
scroll to position [46, 0]
click at [505, 21] on div "Історія пошуку Очистити всю 20451242442738 2263Р 20451236016020 20451232950467 …" at bounding box center [400, 13] width 579 height 17
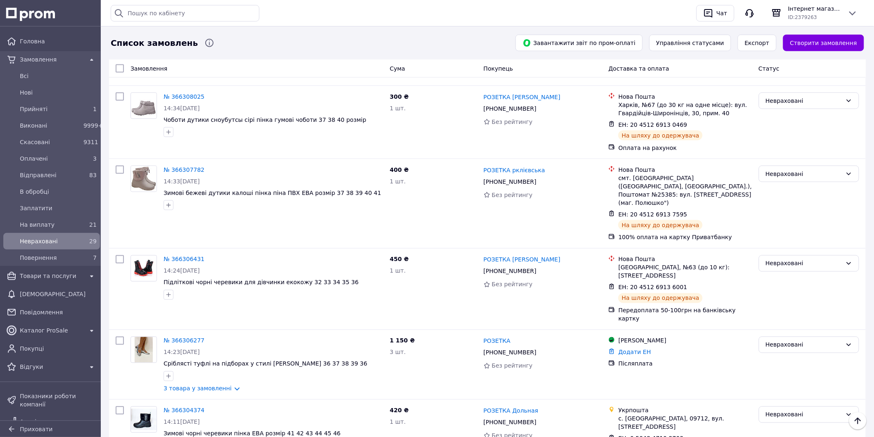
scroll to position [413, 0]
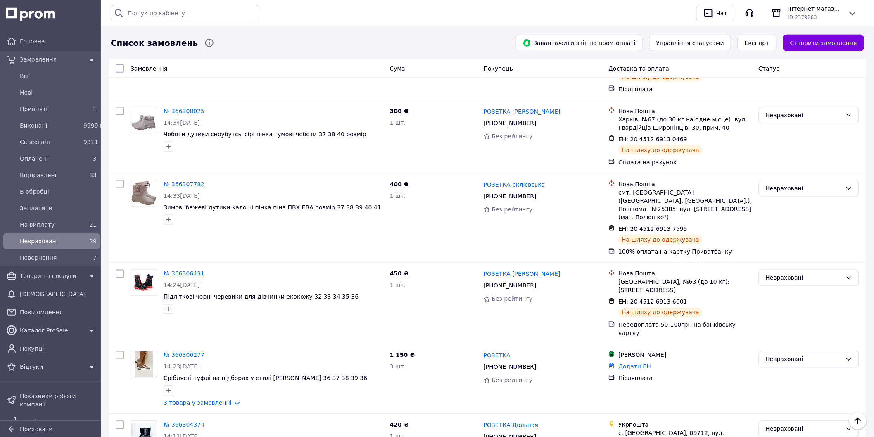
click at [443, 12] on div "Історія пошуку Очистити всю 20451242442738 2263Р 20451236016020 20451232950467 …" at bounding box center [400, 13] width 579 height 17
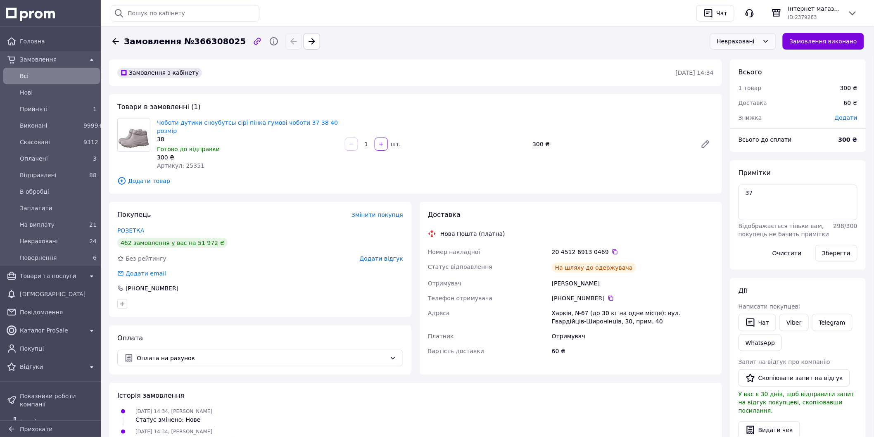
click at [759, 38] on div "Невраховані" at bounding box center [738, 41] width 42 height 9
click at [742, 114] on li "Відправлені" at bounding box center [748, 118] width 65 height 15
click at [765, 196] on textarea "37" at bounding box center [797, 203] width 119 height 36
paste textarea "-280,275"
type textarea "37 -280,275"
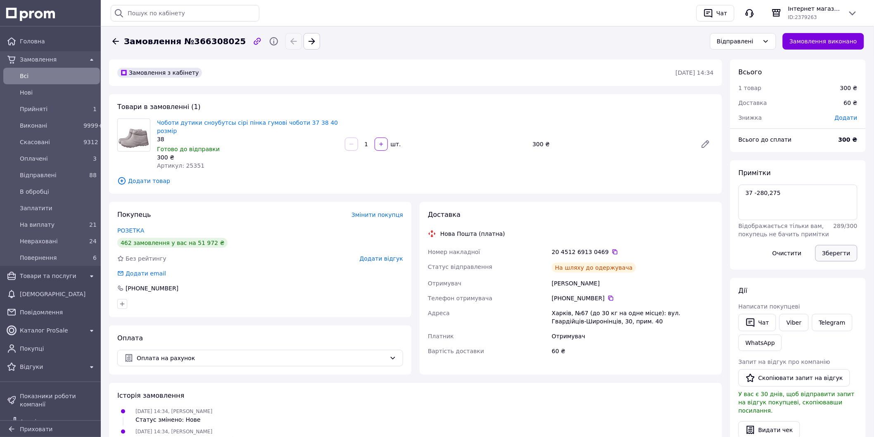
click at [829, 252] on button "Зберегти" at bounding box center [836, 253] width 42 height 17
click at [186, 162] on span "Артикул: 25351" at bounding box center [180, 165] width 47 height 7
copy span "25351"
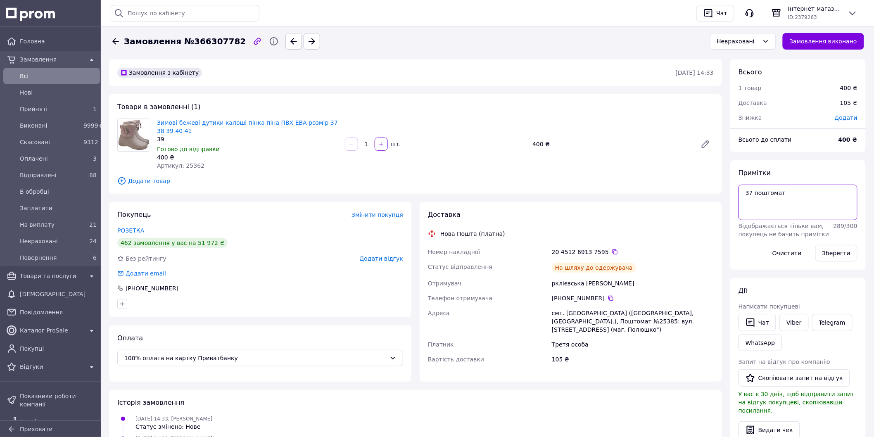
click at [805, 192] on textarea "37 поштомат" at bounding box center [797, 203] width 119 height 36
click at [194, 164] on span "Артикул: 25362" at bounding box center [180, 165] width 47 height 7
copy span "25362"
click at [745, 43] on div "Невраховані" at bounding box center [738, 41] width 42 height 9
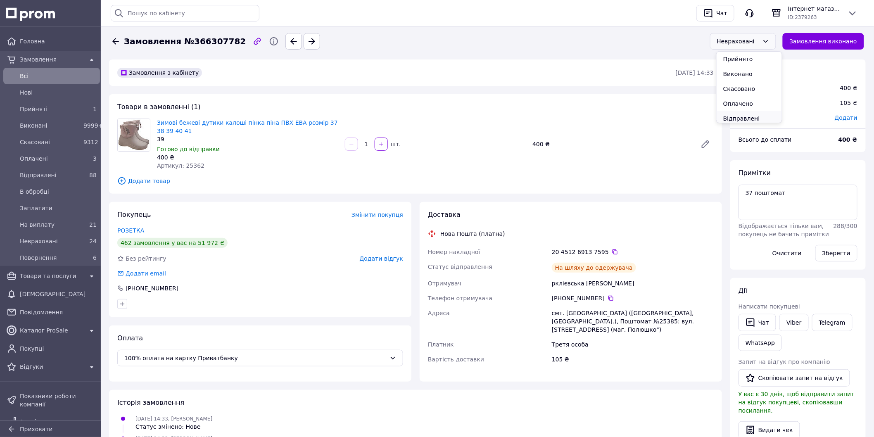
click at [744, 118] on li "Відправлені" at bounding box center [748, 118] width 65 height 15
click at [814, 201] on textarea "37 поштомат" at bounding box center [797, 203] width 119 height 36
paste textarea "369"
click at [782, 190] on textarea "37 поштомат 369" at bounding box center [797, 203] width 119 height 36
type textarea "37 поштомат -369"
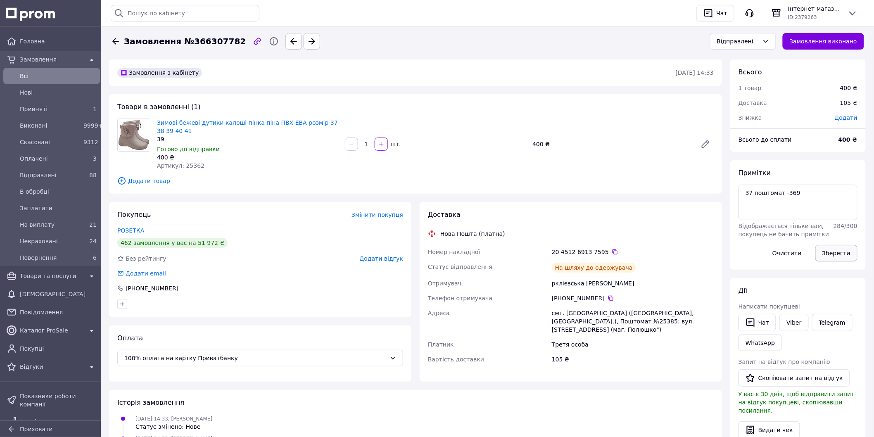
click at [845, 250] on button "Зберегти" at bounding box center [836, 253] width 42 height 17
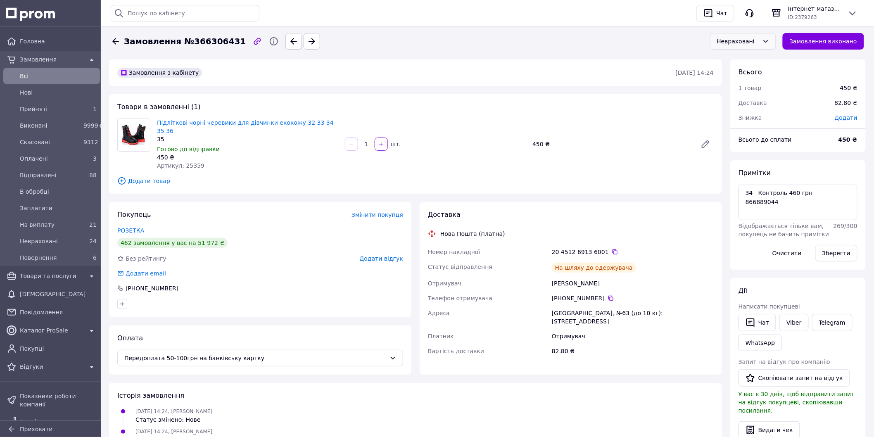
click at [728, 46] on div "Невраховані" at bounding box center [743, 41] width 66 height 17
click at [754, 113] on li "Відправлені" at bounding box center [748, 118] width 65 height 15
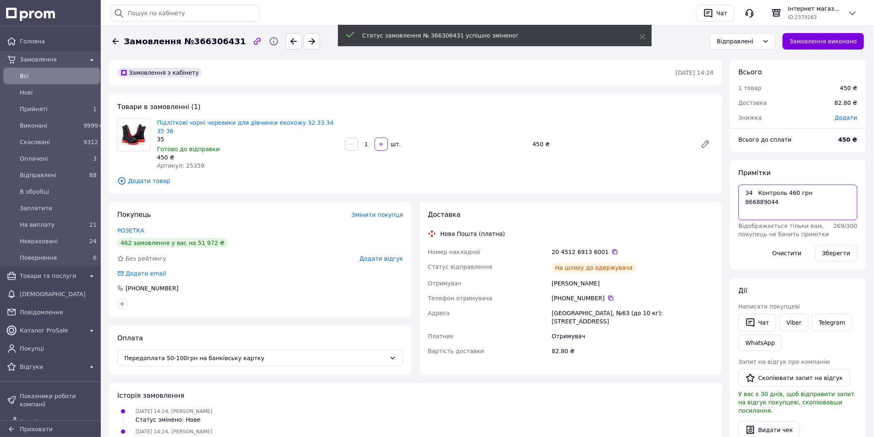
click at [798, 204] on textarea "34 Контроль 460 грн 866889044" at bounding box center [797, 203] width 119 height 36
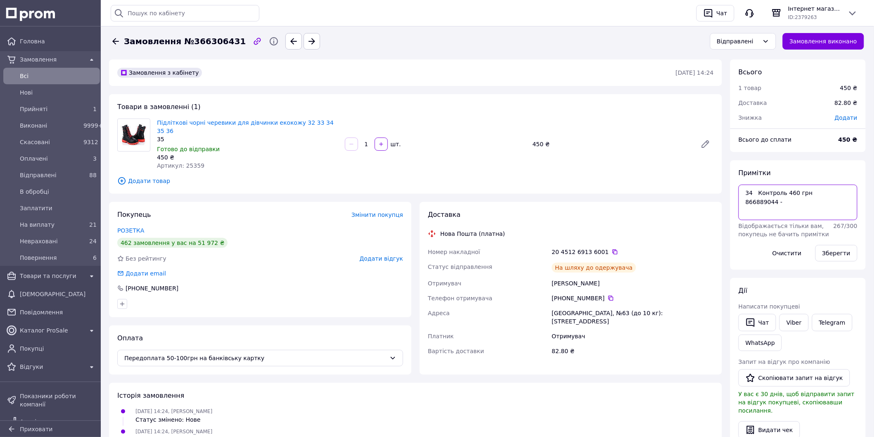
paste textarea "427"
type textarea "34 Контроль 460 грн 866889044 -427грн"
click at [830, 252] on button "Зберегти" at bounding box center [836, 253] width 42 height 17
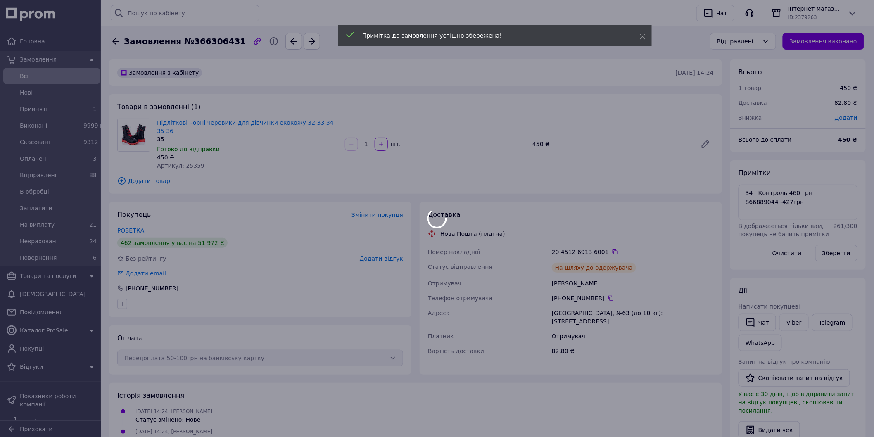
scroll to position [11, 0]
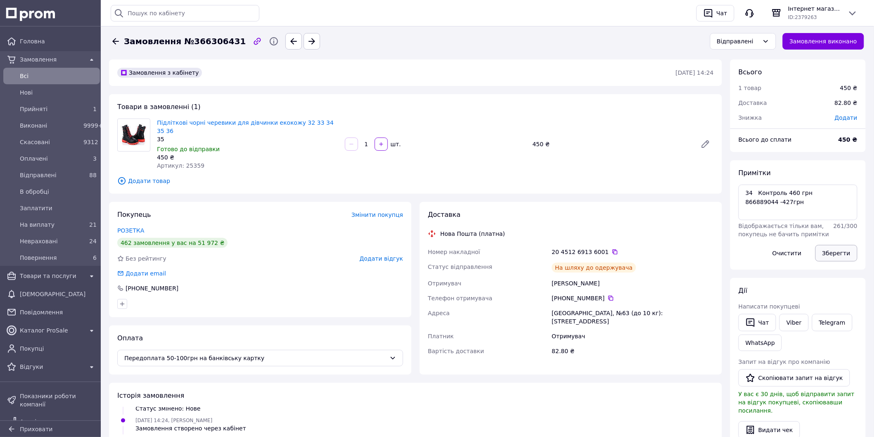
click at [846, 253] on button "Зберегти" at bounding box center [836, 253] width 42 height 17
click at [187, 162] on span "Артикул: 25359" at bounding box center [180, 165] width 47 height 7
copy span "25359"
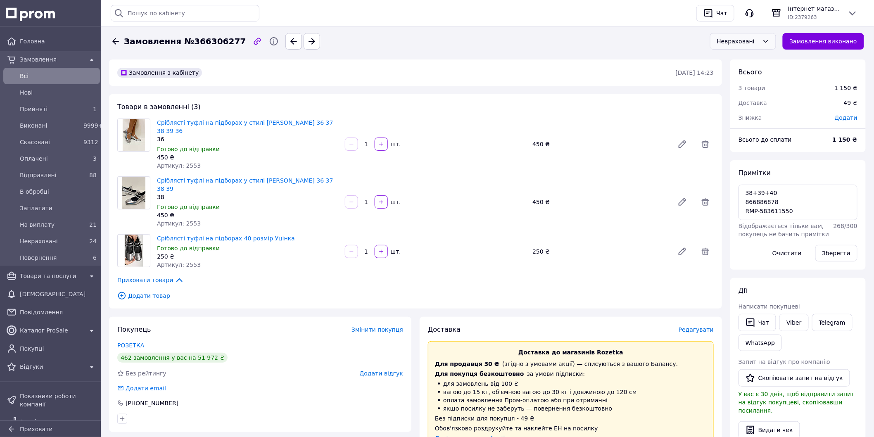
click at [761, 47] on div "Невраховані" at bounding box center [743, 41] width 66 height 17
click at [753, 115] on li "Відправлені" at bounding box center [748, 118] width 65 height 15
click at [800, 194] on textarea "38+39+40 866886878 RMP-583611550" at bounding box center [797, 203] width 119 height 36
paste textarea "-1042,14"
type textarea "38+39+40 -1042,14 866886878 RMP-583611550"
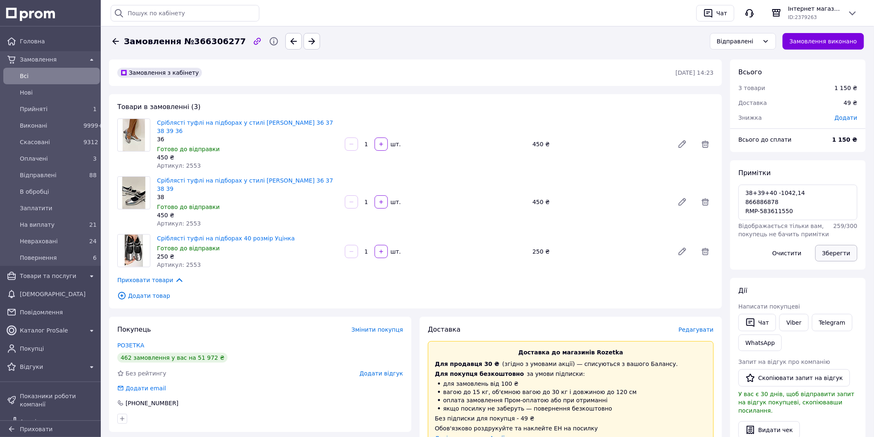
click at [843, 248] on button "Зберегти" at bounding box center [836, 253] width 42 height 17
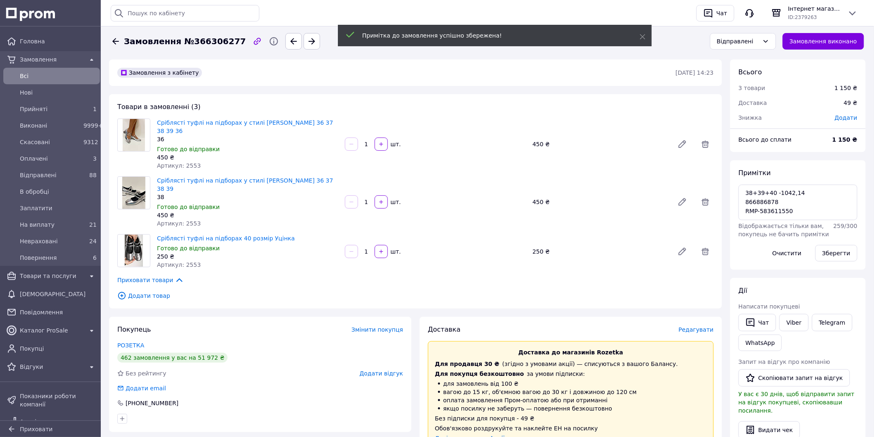
click at [185, 220] on span "Артикул: 2553" at bounding box center [179, 223] width 44 height 7
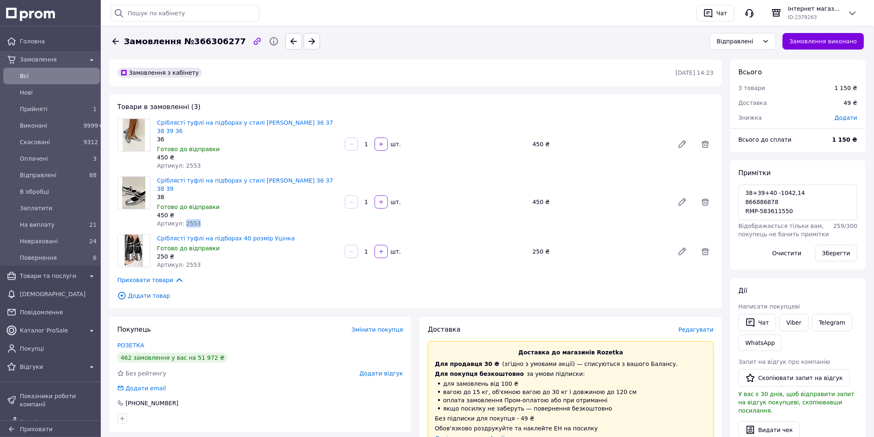
click at [184, 220] on span "Артикул: 2553" at bounding box center [179, 223] width 44 height 7
copy span "2553"
click at [723, 12] on div "Чат" at bounding box center [722, 13] width 14 height 12
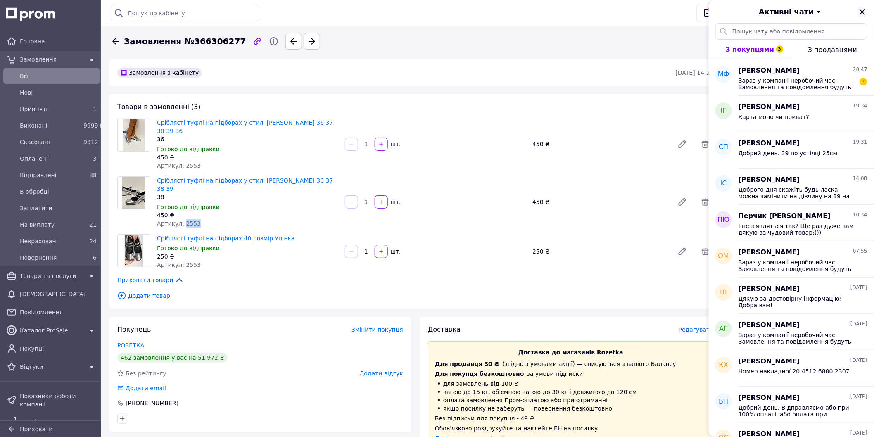
click at [864, 7] on icon "Закрити" at bounding box center [862, 12] width 10 height 10
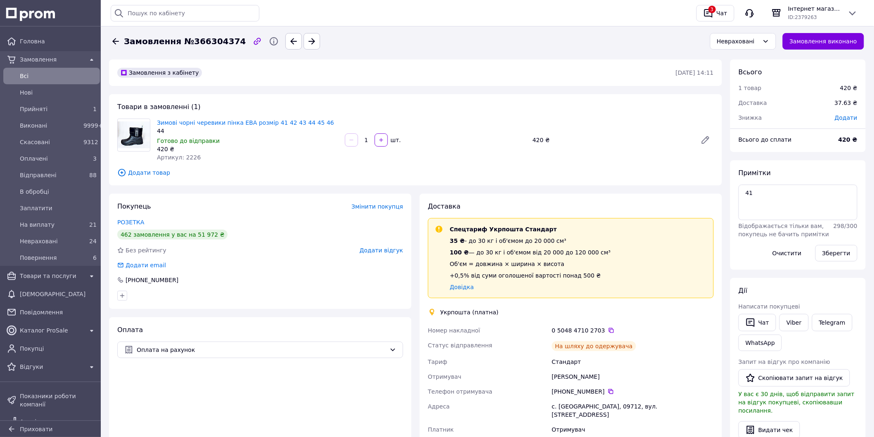
click at [185, 156] on span "Артикул: 2226" at bounding box center [179, 157] width 44 height 7
drag, startPoint x: 185, startPoint y: 156, endPoint x: 227, endPoint y: 161, distance: 43.3
click at [227, 161] on div "Артикул: 2226" at bounding box center [247, 157] width 181 height 8
copy span "2226"
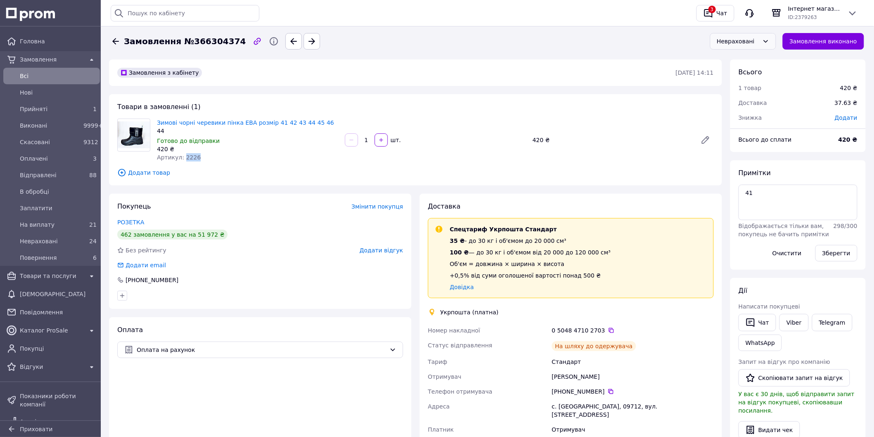
click at [768, 40] on icon at bounding box center [765, 41] width 7 height 7
click at [746, 117] on li "Відправлені" at bounding box center [748, 118] width 65 height 15
click at [787, 192] on textarea "41" at bounding box center [797, 203] width 119 height 36
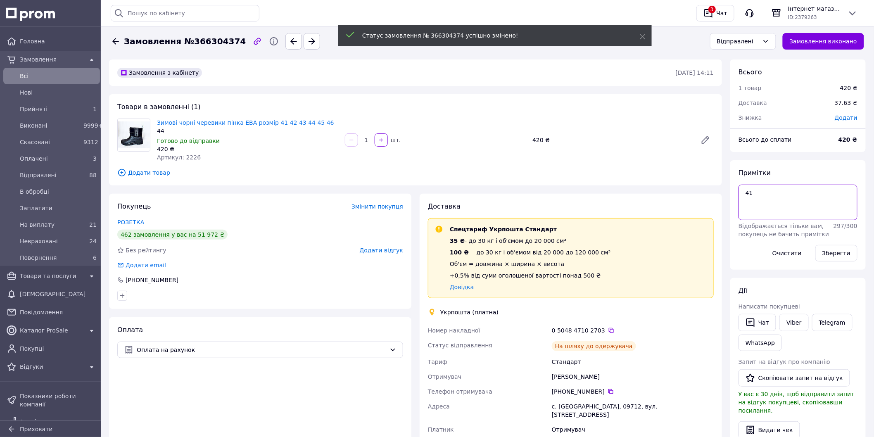
paste textarea "-392,385"
type textarea "41 -392,385"
click at [832, 249] on button "Зберегти" at bounding box center [836, 253] width 42 height 17
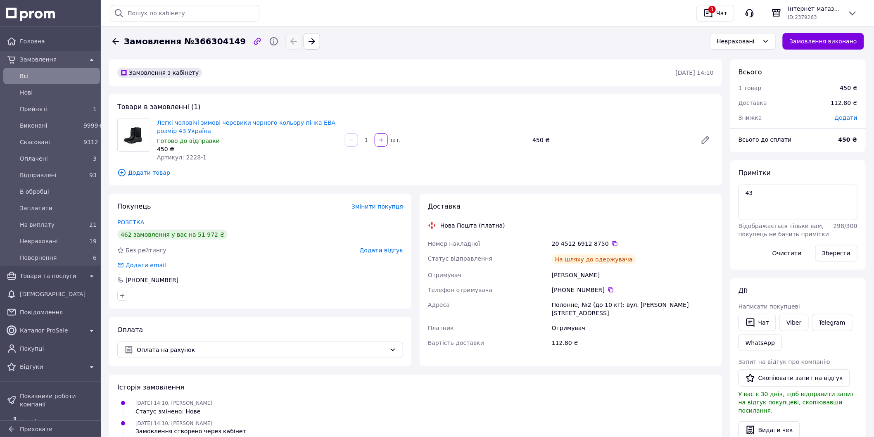
click at [440, 19] on div "Історія пошуку Очистити всю 20451242442738 2263Р 20451236016020 20451232950467 …" at bounding box center [400, 13] width 579 height 17
drag, startPoint x: 182, startPoint y: 154, endPoint x: 201, endPoint y: 154, distance: 19.0
click at [201, 154] on div "Артикул: 2228-1" at bounding box center [247, 157] width 181 height 8
copy span "2228-1"
click at [769, 199] on textarea "43" at bounding box center [797, 203] width 119 height 36
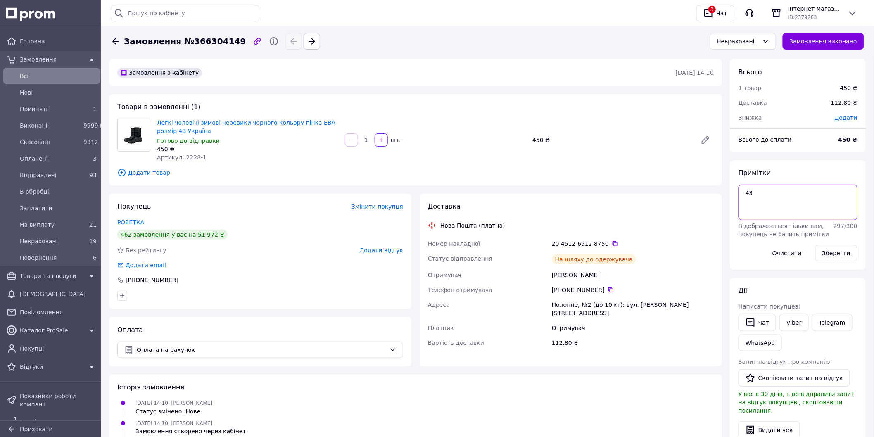
paste textarea "-418,54"
type textarea "43 -418,54"
click at [851, 252] on button "Зберегти" at bounding box center [836, 253] width 42 height 17
click at [750, 43] on div "Невраховані" at bounding box center [738, 41] width 42 height 9
click at [751, 116] on li "Відправлені" at bounding box center [748, 118] width 65 height 15
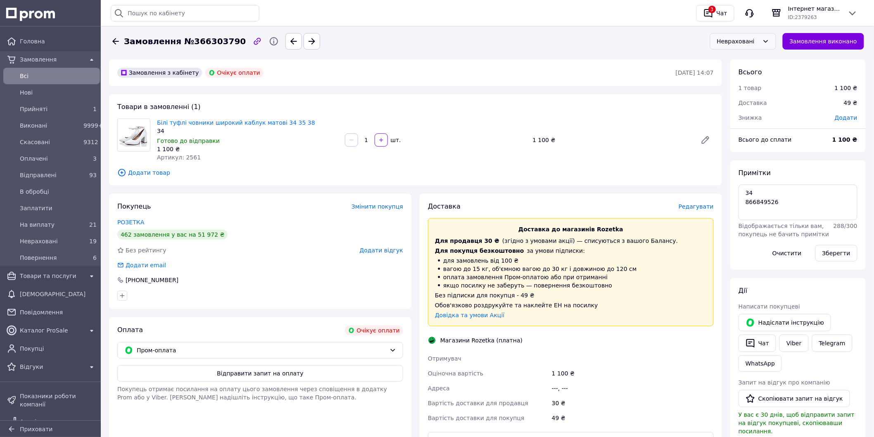
click at [723, 46] on div "Невраховані" at bounding box center [743, 41] width 66 height 17
click at [748, 114] on li "Відправлені" at bounding box center [748, 118] width 65 height 15
click at [777, 195] on textarea "34 866849526" at bounding box center [797, 203] width 119 height 36
paste textarea "999,24"
click at [756, 192] on textarea "34 999,24 866849526" at bounding box center [797, 203] width 119 height 36
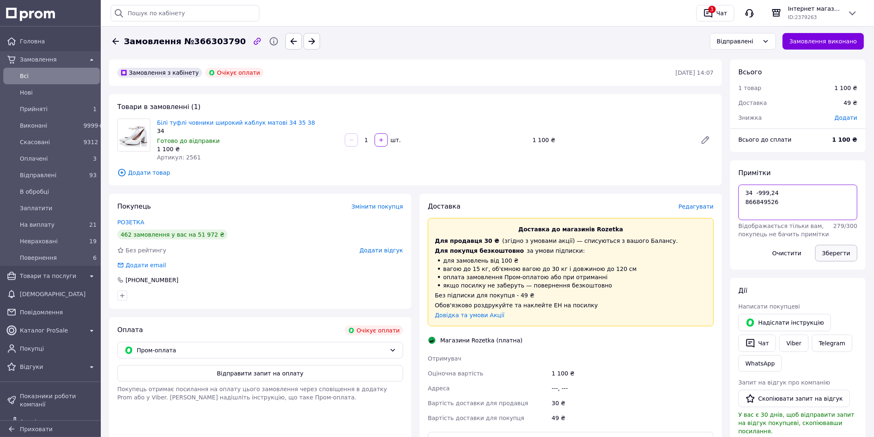
type textarea "34 -999,24 866849526"
click at [837, 247] on button "Зберегти" at bounding box center [836, 253] width 42 height 17
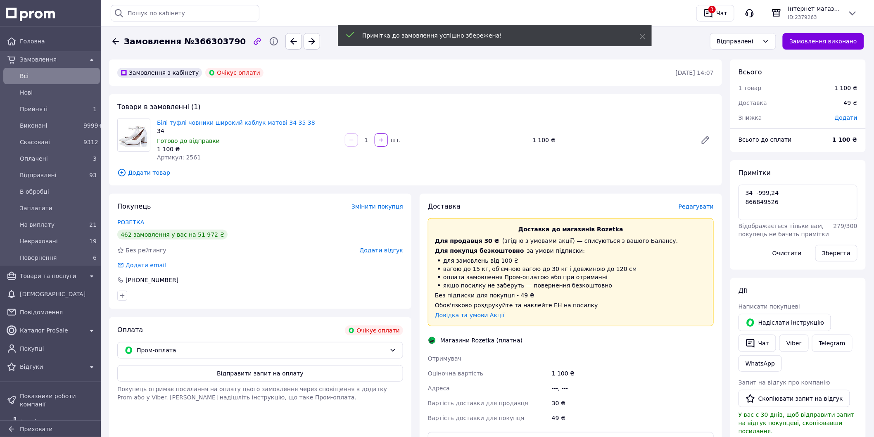
click at [189, 159] on span "Артикул: 2561" at bounding box center [179, 157] width 44 height 7
click at [188, 159] on span "Артикул: 2561" at bounding box center [179, 157] width 44 height 7
drag, startPoint x: 187, startPoint y: 159, endPoint x: 187, endPoint y: 154, distance: 4.5
click at [187, 154] on span "Артикул: 2561" at bounding box center [179, 157] width 44 height 7
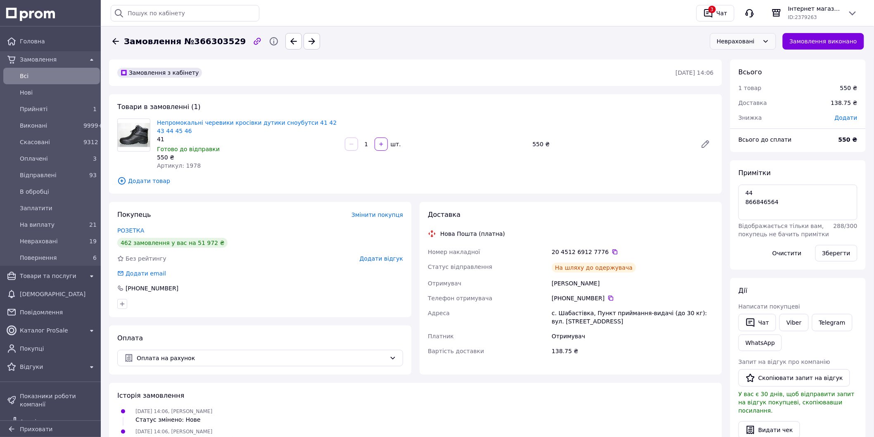
click at [759, 39] on div "Невраховані" at bounding box center [738, 41] width 42 height 9
click at [749, 116] on li "Відправлені" at bounding box center [748, 118] width 65 height 15
click at [187, 168] on span "Артикул: 1978" at bounding box center [179, 165] width 44 height 7
copy span "1978"
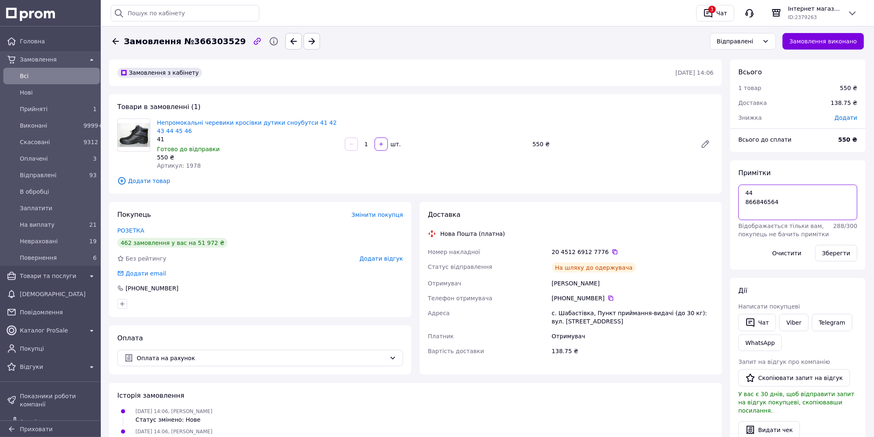
click at [794, 192] on textarea "44 866846564" at bounding box center [797, 203] width 119 height 36
paste textarea "-560,55"
type textarea "44 -560,55 866846564"
click at [839, 255] on button "Зберегти" at bounding box center [836, 253] width 42 height 17
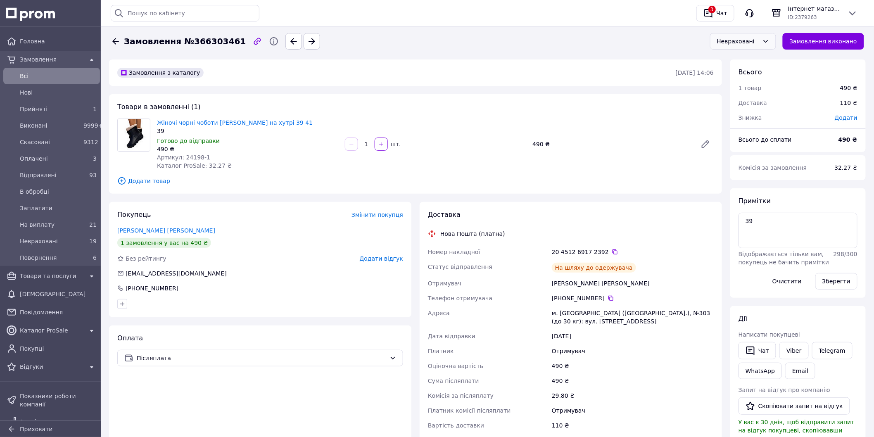
click at [756, 40] on div "Невраховані" at bounding box center [738, 41] width 42 height 9
click at [749, 116] on li "Відправлені" at bounding box center [748, 118] width 65 height 15
drag, startPoint x: 191, startPoint y: 156, endPoint x: 216, endPoint y: 157, distance: 24.8
click at [216, 157] on div "Артикул: 24198-1" at bounding box center [247, 157] width 181 height 8
copy span "24198-1"
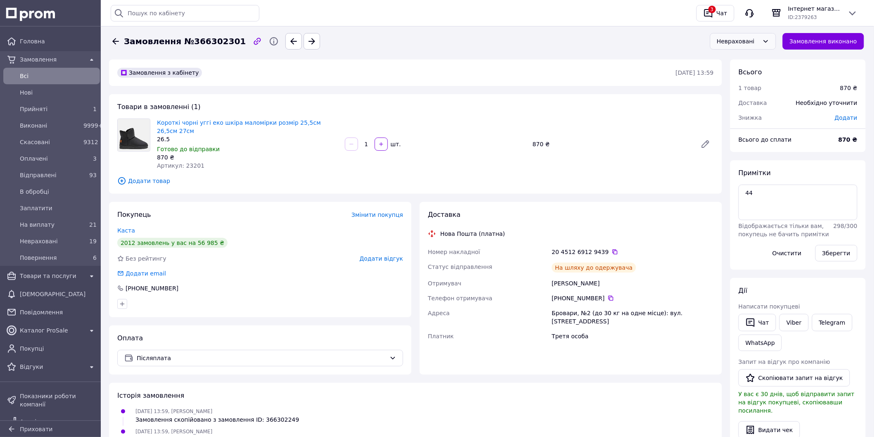
click at [744, 40] on div "Невраховані" at bounding box center [738, 41] width 42 height 9
click at [751, 113] on li "Відправлені" at bounding box center [748, 118] width 65 height 15
click at [191, 162] on span "Артикул: 23201" at bounding box center [180, 165] width 47 height 7
copy span "23201"
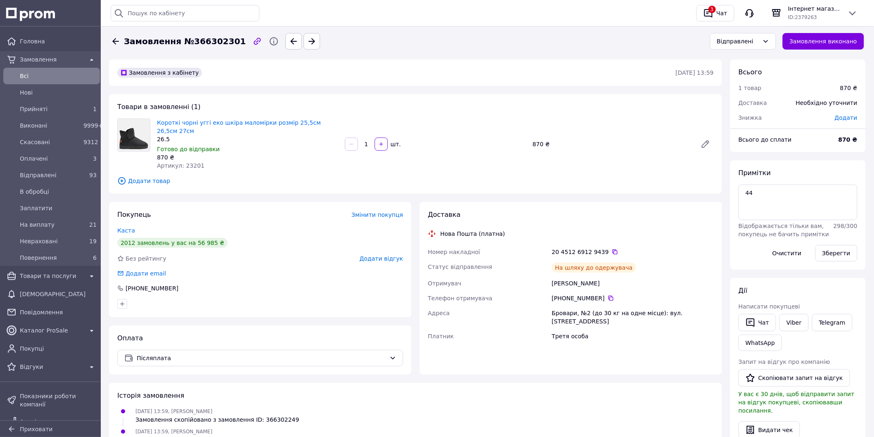
click at [609, 294] on div "+380 67 236 12 76" at bounding box center [633, 298] width 162 height 8
click at [608, 295] on icon at bounding box center [610, 298] width 7 height 7
click at [771, 208] on textarea "44" at bounding box center [797, 203] width 119 height 36
click at [803, 206] on textarea "44" at bounding box center [797, 203] width 119 height 36
paste textarea "-759,995"
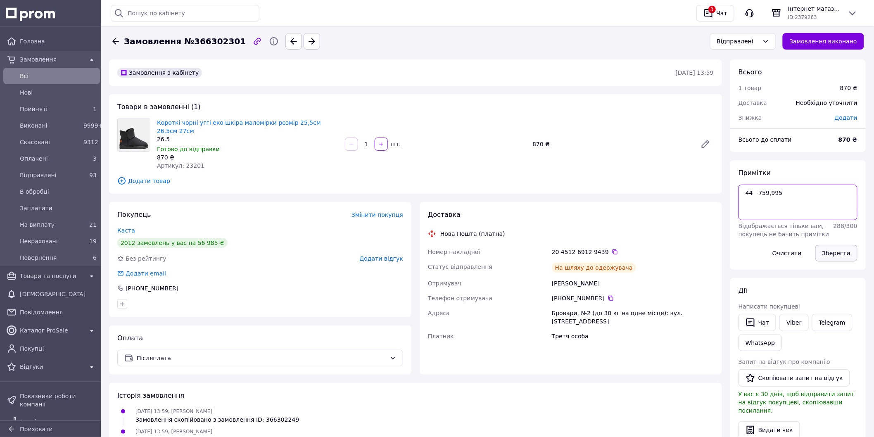
type textarea "44 -759,995"
click at [844, 246] on button "Зберегти" at bounding box center [836, 253] width 42 height 17
click at [184, 162] on span "Артикул: 23201" at bounding box center [180, 165] width 47 height 7
copy span "23201"
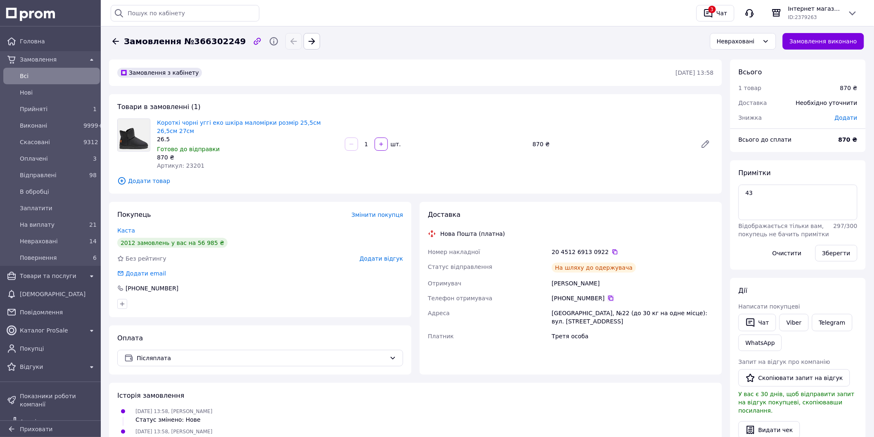
click at [608, 296] on icon at bounding box center [610, 298] width 5 height 5
click at [772, 198] on textarea "43" at bounding box center [797, 203] width 119 height 36
click at [775, 192] on textarea "43" at bounding box center [797, 203] width 119 height 36
paste textarea "[PHONE_NUMBER]"
drag, startPoint x: 754, startPoint y: 191, endPoint x: 829, endPoint y: 199, distance: 75.2
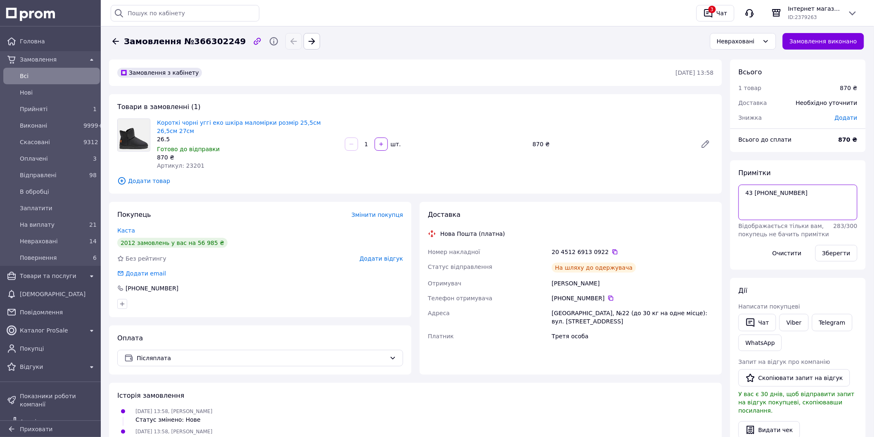
click at [829, 199] on textarea "43 [PHONE_NUMBER]" at bounding box center [797, 203] width 119 height 36
type textarea "43"
click at [758, 44] on div "Невраховані" at bounding box center [738, 41] width 42 height 9
click at [758, 116] on li "Відправлені" at bounding box center [748, 118] width 65 height 15
click at [740, 42] on div "Невраховані" at bounding box center [738, 41] width 42 height 9
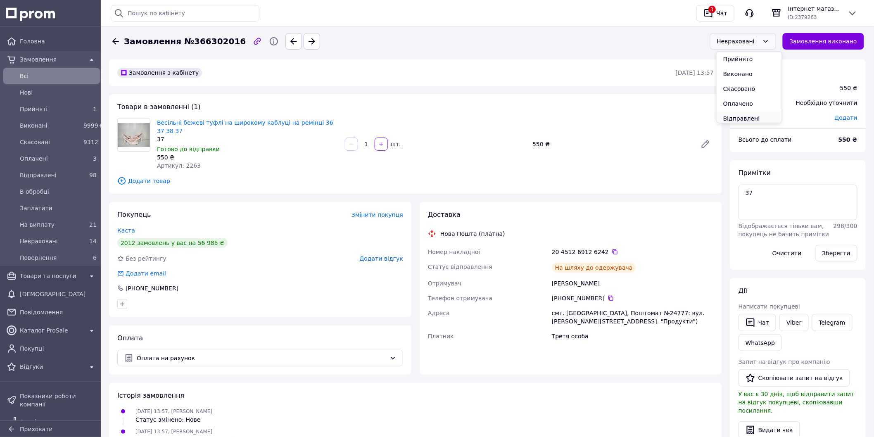
click at [744, 114] on li "Відправлені" at bounding box center [748, 118] width 65 height 15
click at [756, 195] on textarea "37" at bounding box center [797, 203] width 119 height 36
click at [191, 162] on span "Артикул: 2263" at bounding box center [179, 165] width 44 height 7
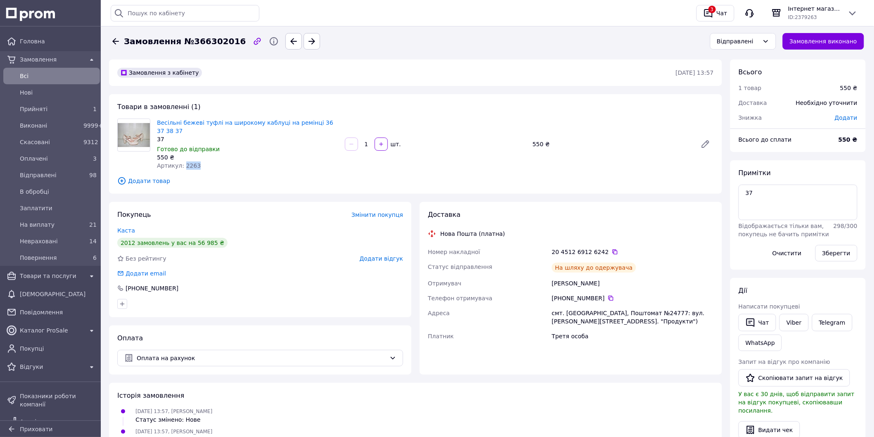
copy span "2263"
click at [607, 295] on icon at bounding box center [610, 298] width 7 height 7
click at [777, 192] on textarea "37" at bounding box center [797, 203] width 119 height 36
paste textarea "-494,55"
type textarea "37 -494,55"
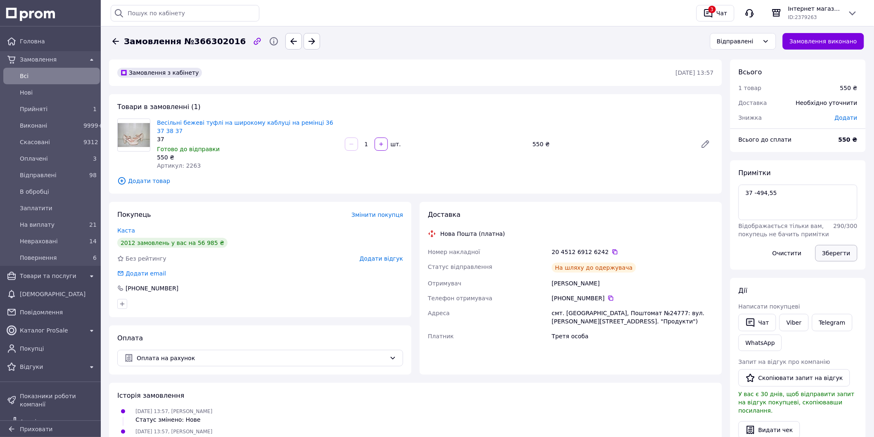
click at [844, 249] on button "Зберегти" at bounding box center [836, 253] width 42 height 17
drag, startPoint x: 780, startPoint y: 42, endPoint x: 765, endPoint y: 40, distance: 15.8
click at [775, 43] on div "Невраховані" at bounding box center [743, 41] width 66 height 17
click at [747, 113] on li "Відправлені" at bounding box center [748, 118] width 65 height 15
click at [191, 162] on span "Артикул: 2253" at bounding box center [179, 165] width 44 height 7
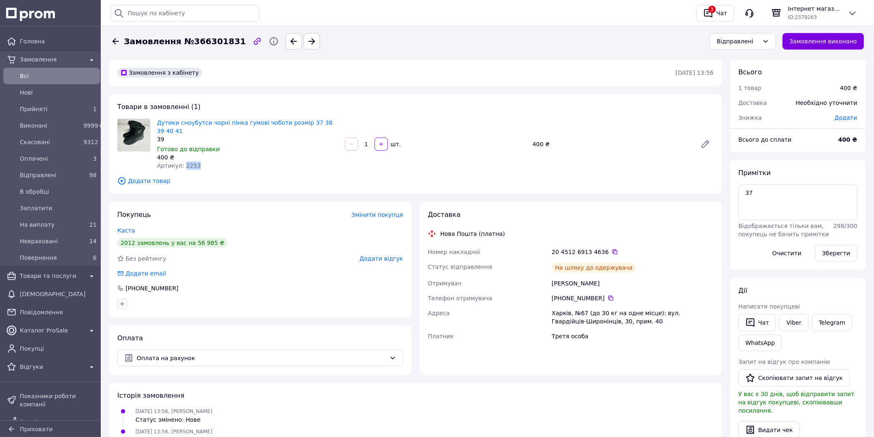
click at [191, 162] on span "Артикул: 2253" at bounding box center [179, 165] width 44 height 7
copy span "2253"
click at [608, 296] on icon at bounding box center [610, 298] width 5 height 5
click at [777, 193] on textarea "37" at bounding box center [797, 203] width 119 height 36
paste textarea "-392,5"
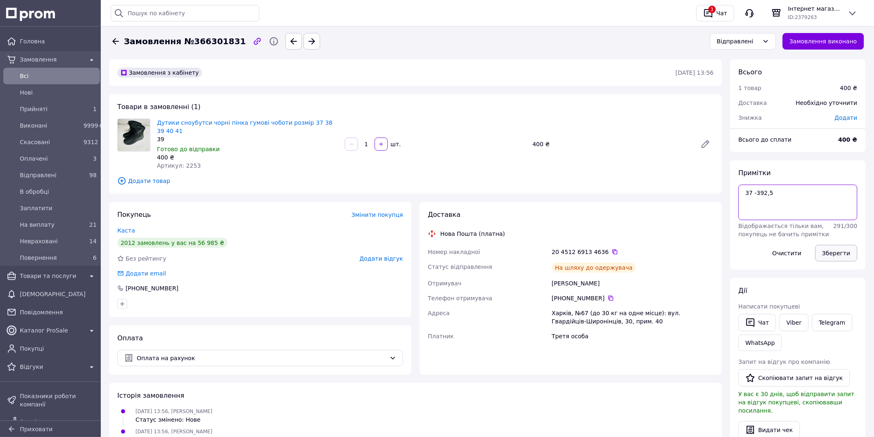
type textarea "37 -392,5"
click at [849, 254] on button "Зберегти" at bounding box center [836, 253] width 42 height 17
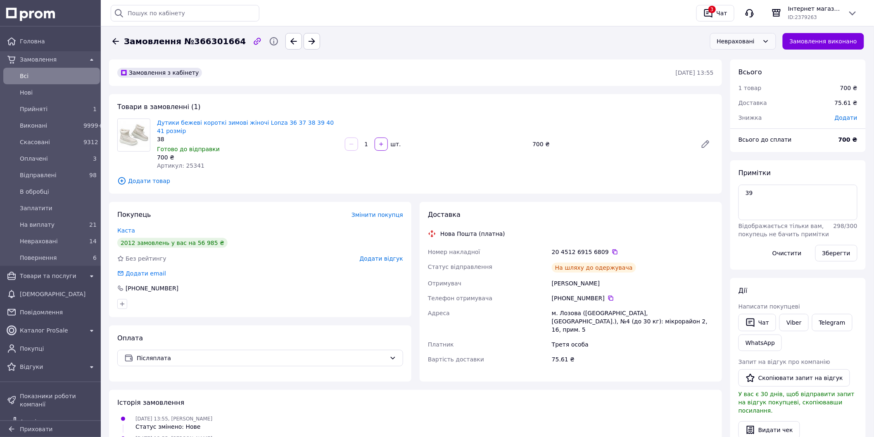
drag, startPoint x: 740, startPoint y: 38, endPoint x: 749, endPoint y: 48, distance: 13.7
click at [740, 38] on div "Невраховані" at bounding box center [738, 41] width 42 height 9
click at [745, 115] on li "Відправлені" at bounding box center [748, 118] width 65 height 15
click at [194, 162] on span "Артикул: 25341" at bounding box center [180, 165] width 47 height 7
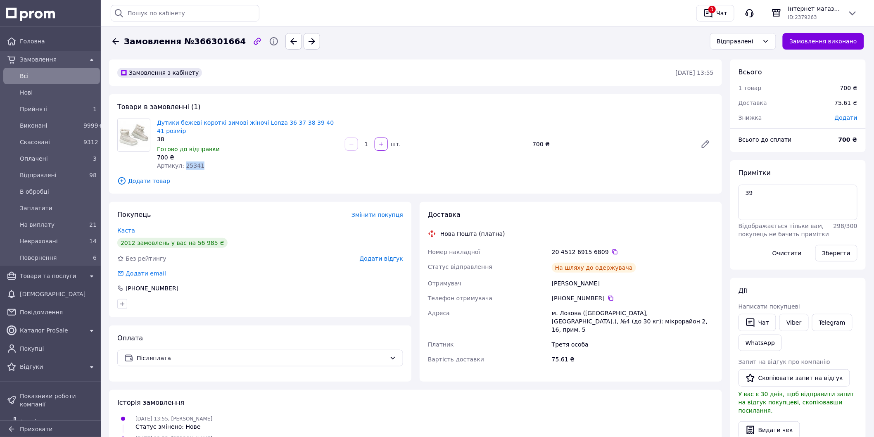
copy span "25341"
click at [608, 295] on icon at bounding box center [610, 298] width 7 height 7
click at [778, 197] on textarea "39" at bounding box center [797, 203] width 119 height 36
paste textarea "-670,676"
type textarea "39 -670,676"
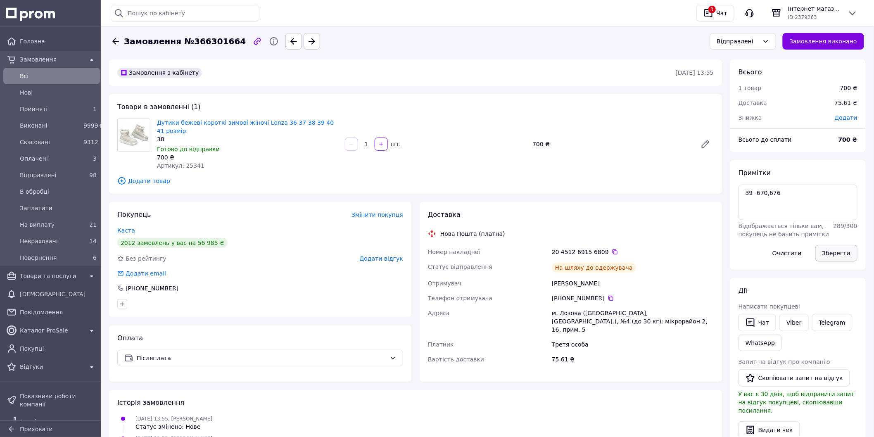
click at [832, 252] on button "Зберегти" at bounding box center [836, 253] width 42 height 17
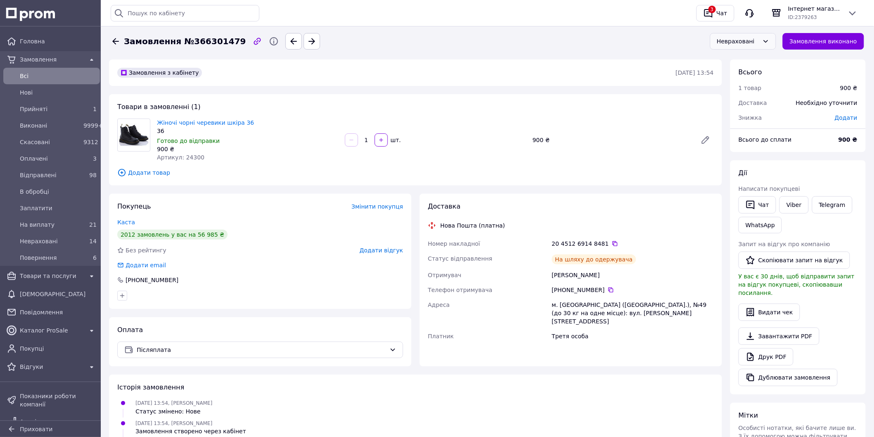
click at [742, 40] on div "Невраховані" at bounding box center [738, 41] width 42 height 9
drag, startPoint x: 740, startPoint y: 118, endPoint x: 620, endPoint y: 95, distance: 122.8
click at [740, 118] on li "Відправлені" at bounding box center [748, 118] width 65 height 15
click at [190, 155] on span "Артикул: 24300" at bounding box center [180, 157] width 47 height 7
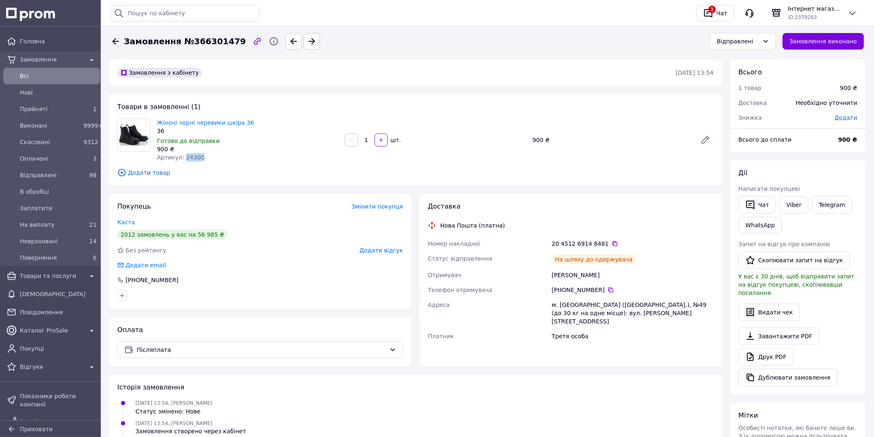
copy span "24300"
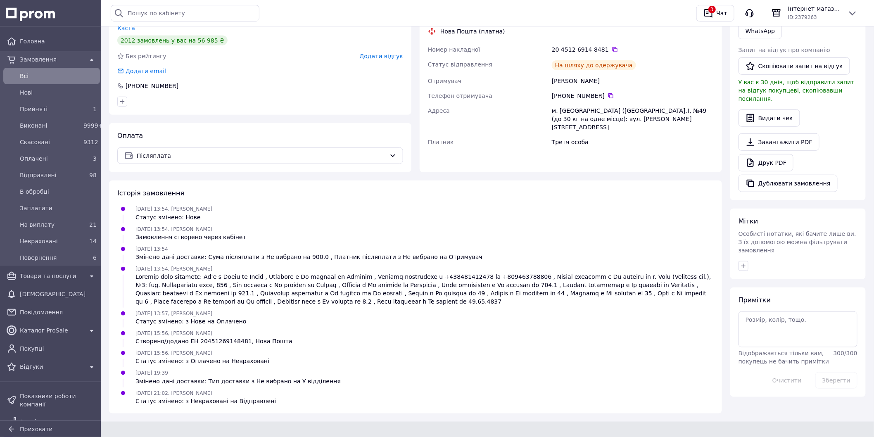
scroll to position [194, 0]
click at [807, 311] on textarea at bounding box center [797, 329] width 119 height 36
click at [841, 372] on button "Зберегти" at bounding box center [836, 380] width 42 height 17
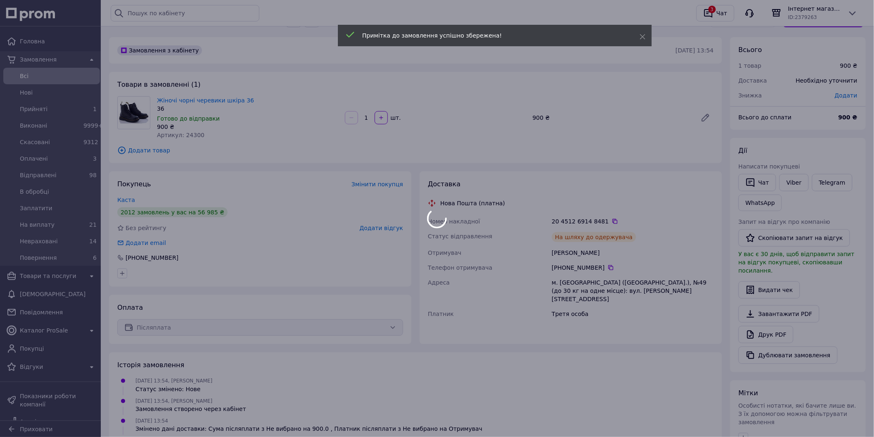
scroll to position [0, 0]
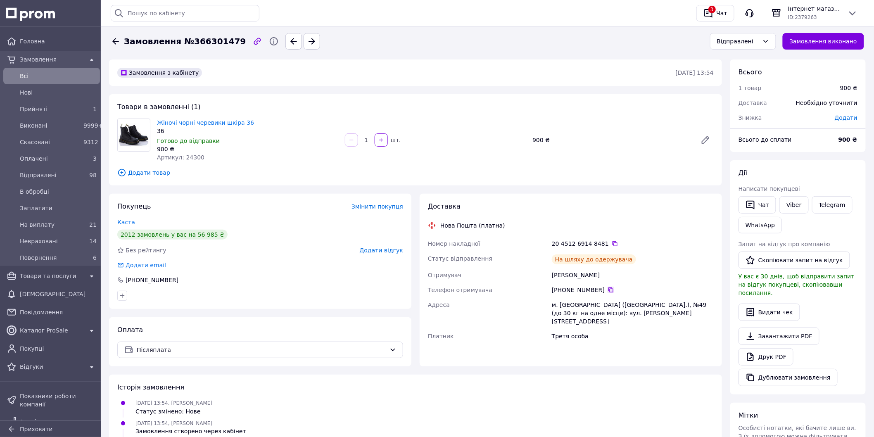
click at [607, 291] on icon at bounding box center [610, 290] width 7 height 7
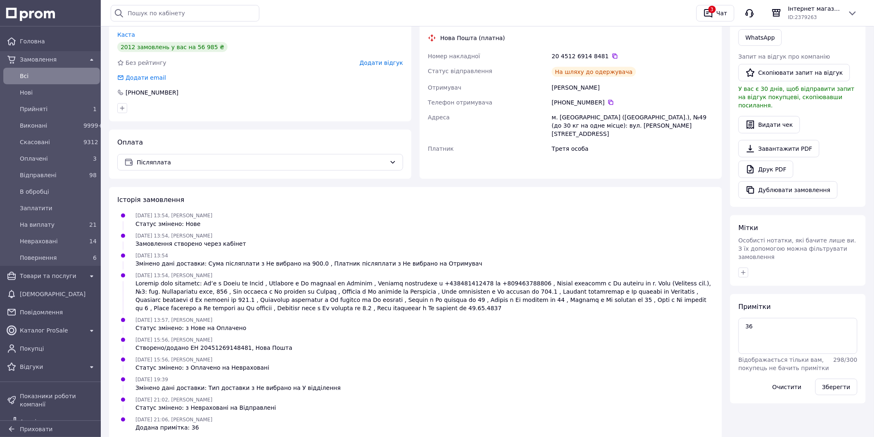
scroll to position [214, 0]
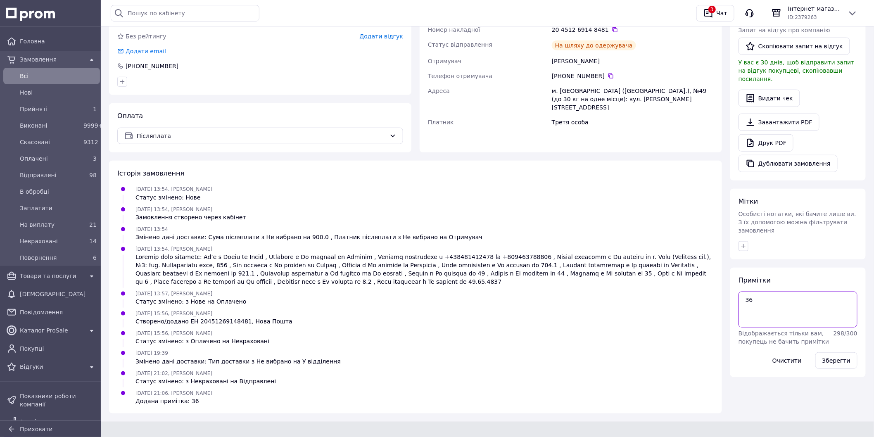
click at [827, 293] on textarea "36" at bounding box center [797, 309] width 119 height 36
paste textarea "-795,2525"
type textarea "36 -795,2525"
click at [850, 352] on button "Зберегти" at bounding box center [836, 360] width 42 height 17
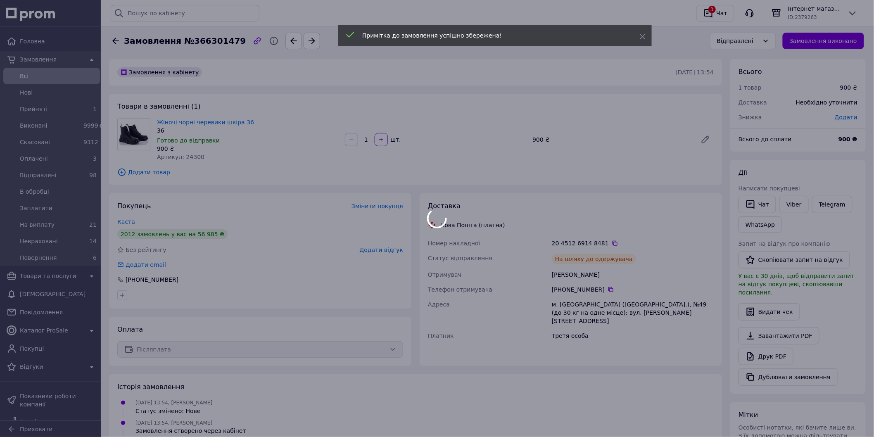
scroll to position [0, 0]
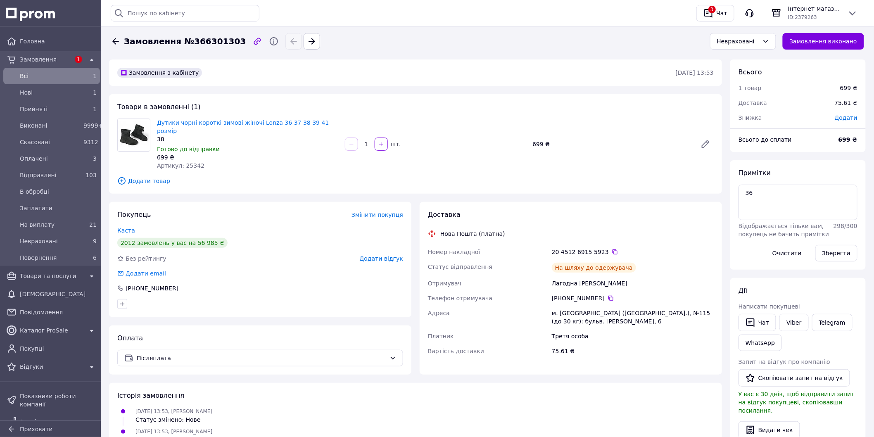
click at [192, 162] on span "Артикул: 25342" at bounding box center [180, 165] width 47 height 7
drag, startPoint x: 191, startPoint y: 159, endPoint x: 187, endPoint y: 156, distance: 5.3
click at [187, 162] on span "Артикул: 25342" at bounding box center [180, 165] width 47 height 7
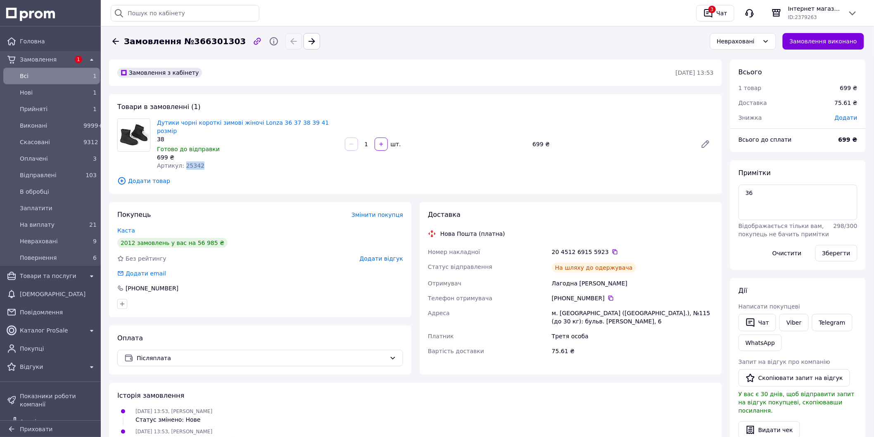
copy span "25342"
click at [608, 296] on icon at bounding box center [610, 298] width 5 height 5
click at [764, 204] on textarea "36" at bounding box center [797, 203] width 119 height 36
paste textarea "-670,676"
type textarea "36 -670,676"
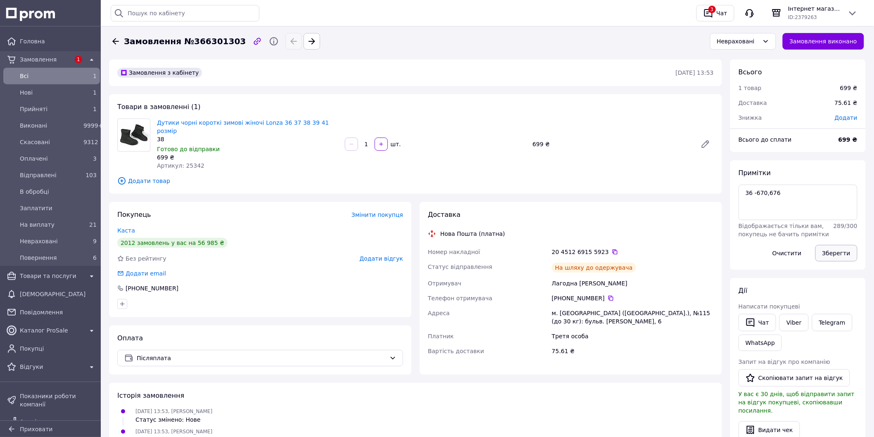
click at [848, 248] on button "Зберегти" at bounding box center [836, 253] width 42 height 17
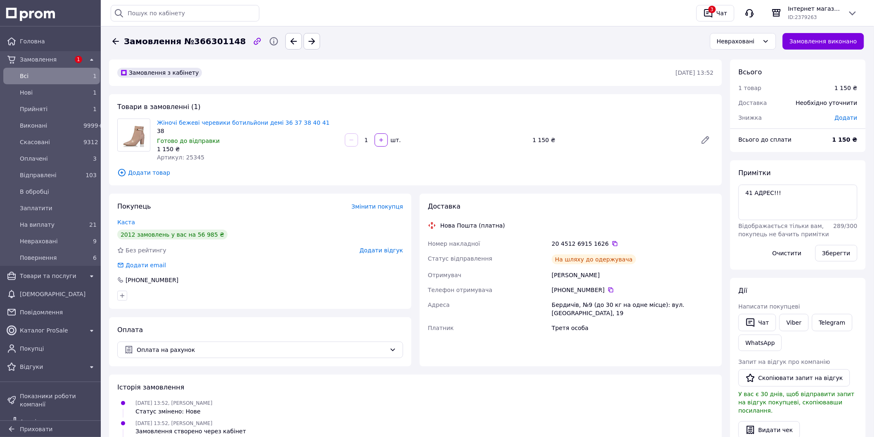
click at [190, 158] on span "Артикул: 25345" at bounding box center [180, 157] width 47 height 7
copy span "25345"
click at [608, 287] on icon at bounding box center [610, 289] width 5 height 5
click at [791, 196] on textarea "41 АДРЕС!!!" at bounding box center [797, 203] width 119 height 36
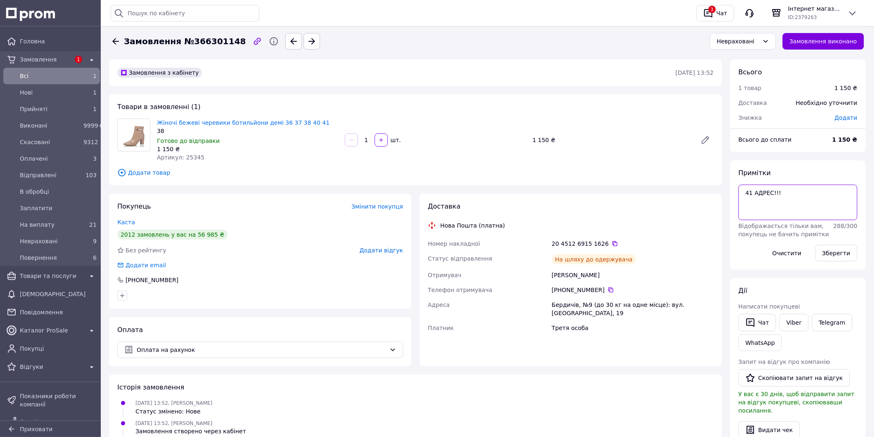
paste textarea "-1105,28"
type textarea "41 АДРЕС!!! -1105,28"
click at [846, 252] on button "Зберегти" at bounding box center [836, 253] width 42 height 17
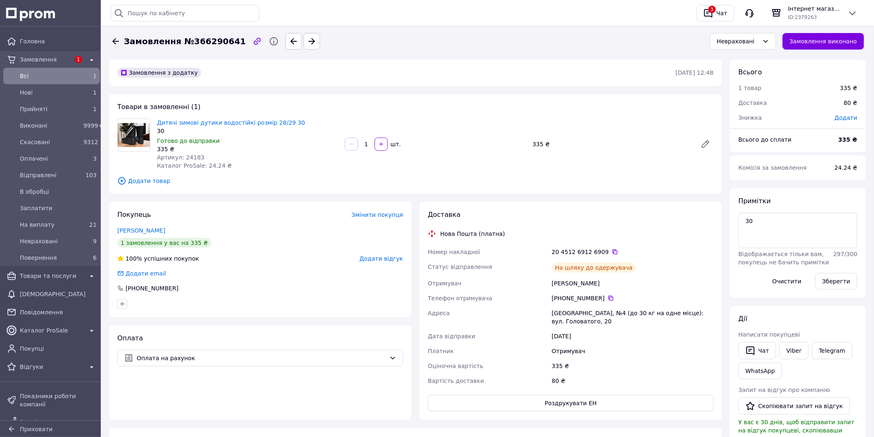
click at [193, 156] on span "Артикул: 24183" at bounding box center [180, 157] width 47 height 7
copy span "24183"
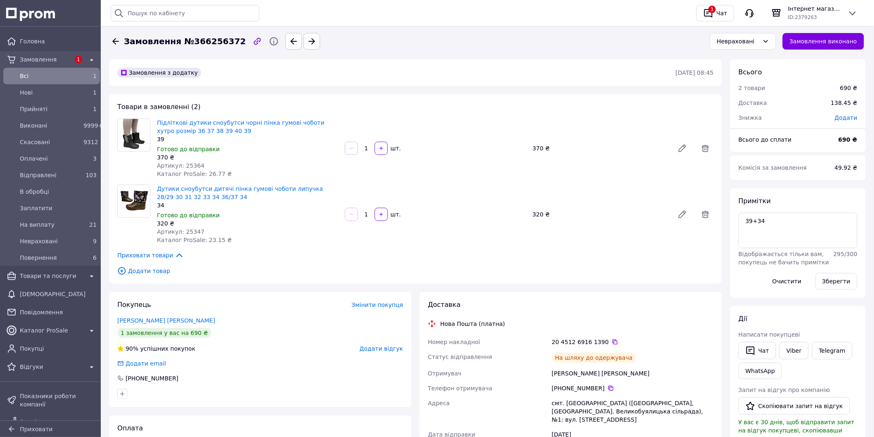
click at [193, 232] on span "Артикул: 25347" at bounding box center [180, 231] width 47 height 7
click at [192, 232] on span "Артикул: 25347" at bounding box center [180, 231] width 47 height 7
copy span "25347"
click at [192, 165] on span "Артикул: 25364" at bounding box center [180, 165] width 47 height 7
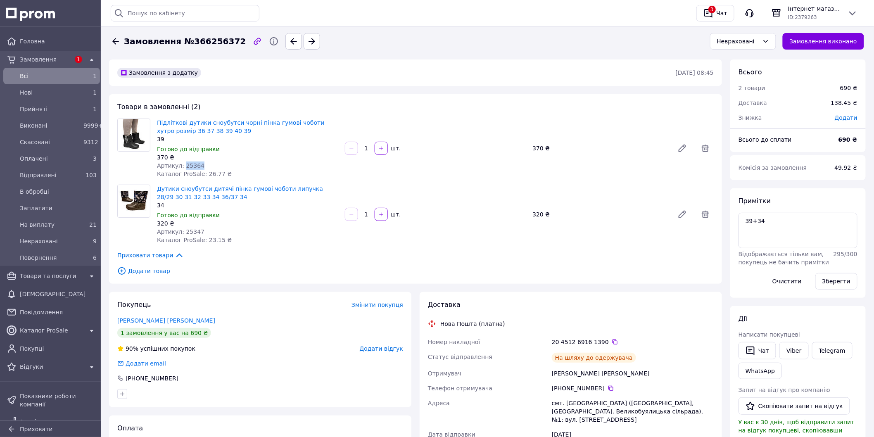
copy span "25364"
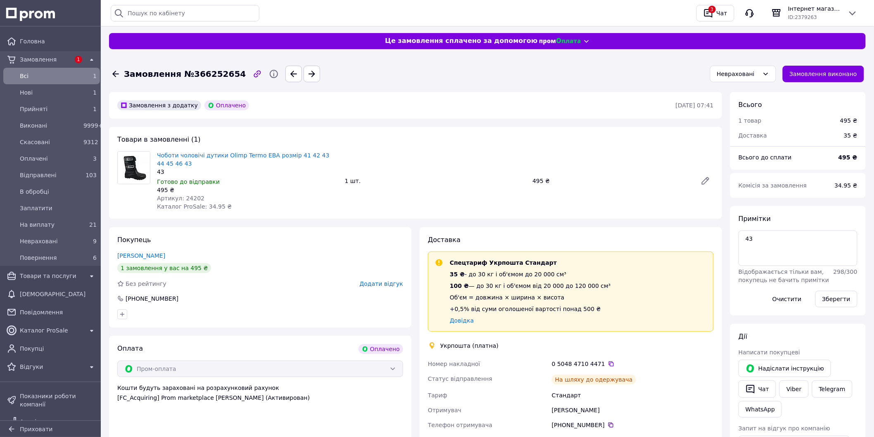
click at [189, 197] on span "Артикул: 24202" at bounding box center [180, 198] width 47 height 7
copy span "24202"
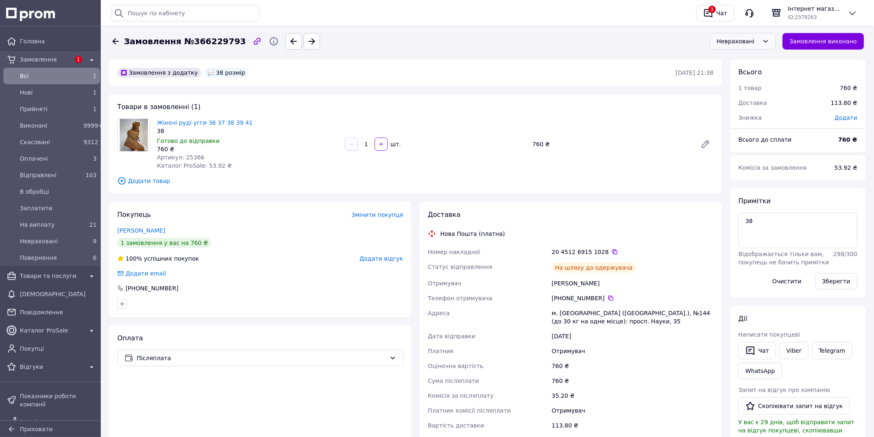
click at [752, 43] on div "Невраховані" at bounding box center [738, 41] width 42 height 9
click at [764, 114] on li "Відправлені" at bounding box center [748, 118] width 65 height 15
click at [190, 156] on span "Артикул: 25366" at bounding box center [180, 157] width 47 height 7
click at [188, 157] on span "Артикул: 25366" at bounding box center [180, 157] width 47 height 7
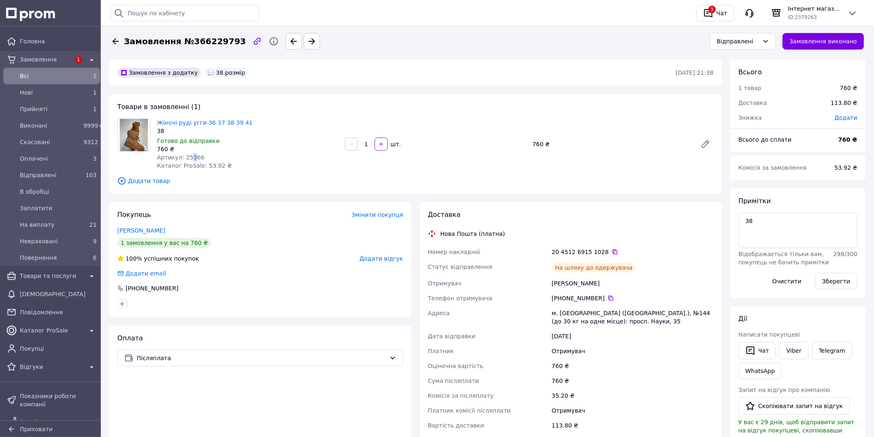
click at [188, 157] on span "Артикул: 25366" at bounding box center [180, 157] width 47 height 7
drag, startPoint x: 189, startPoint y: 157, endPoint x: 185, endPoint y: 156, distance: 4.3
click at [185, 156] on span "Артикул: 25366" at bounding box center [180, 157] width 47 height 7
copy span "25366"
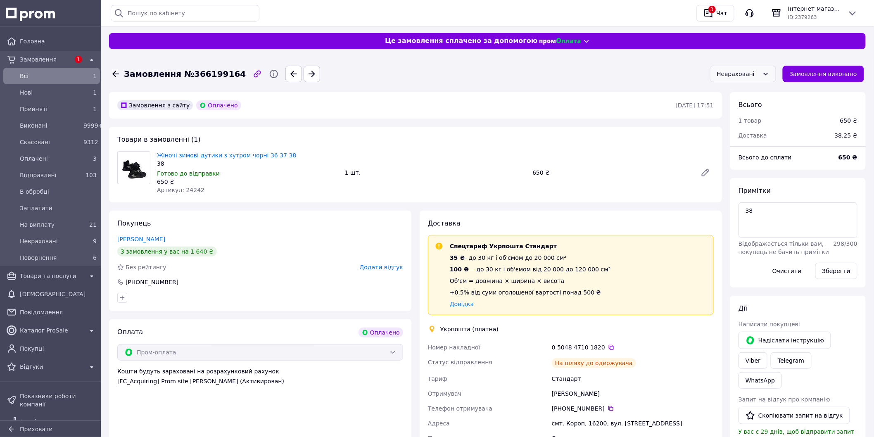
click at [750, 81] on div "Невраховані" at bounding box center [743, 74] width 66 height 17
click at [752, 144] on li "Відправлені" at bounding box center [748, 151] width 65 height 15
click at [187, 190] on span "Артикул: 24242" at bounding box center [180, 190] width 47 height 7
drag, startPoint x: 187, startPoint y: 190, endPoint x: 193, endPoint y: 192, distance: 6.7
click at [187, 190] on span "Артикул: 24242" at bounding box center [180, 190] width 47 height 7
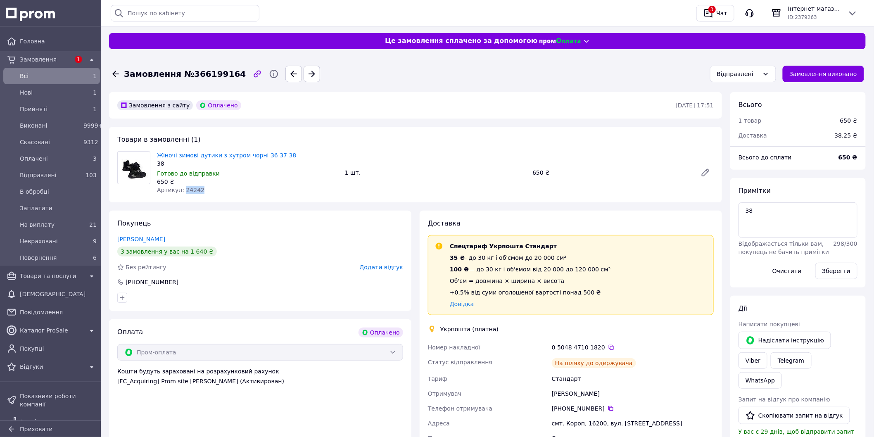
copy span "24242"
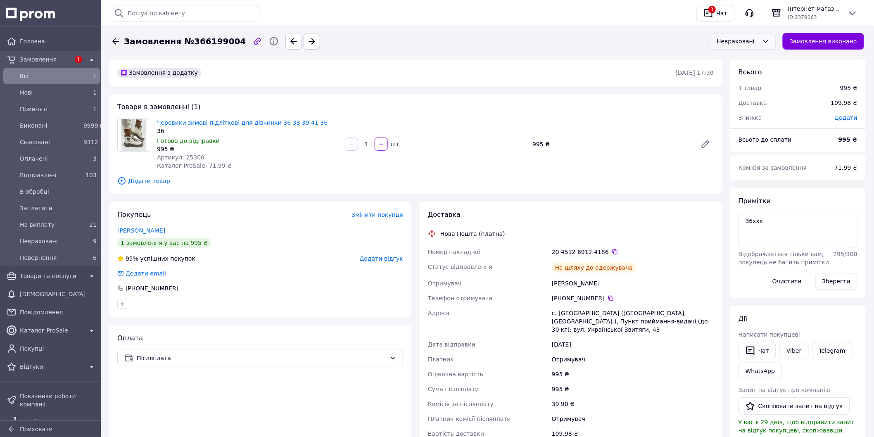
click at [730, 49] on div "Невраховані" at bounding box center [743, 41] width 66 height 17
click at [739, 118] on li "Відправлені" at bounding box center [748, 118] width 65 height 15
click at [194, 157] on span "Артикул: 25300" at bounding box center [180, 157] width 47 height 7
copy span "25300"
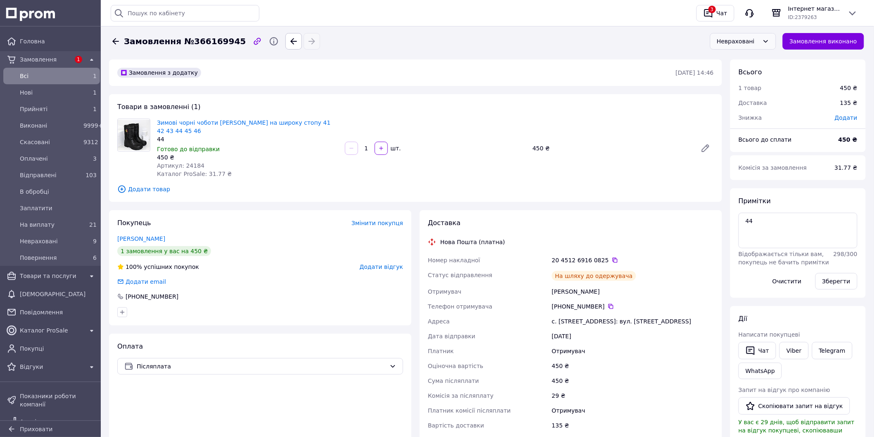
click at [742, 49] on div "Невраховані" at bounding box center [743, 41] width 66 height 17
click at [763, 119] on li "Відправлені" at bounding box center [748, 118] width 65 height 15
click at [195, 162] on span "Артикул: 24184" at bounding box center [180, 165] width 47 height 7
copy span "24184"
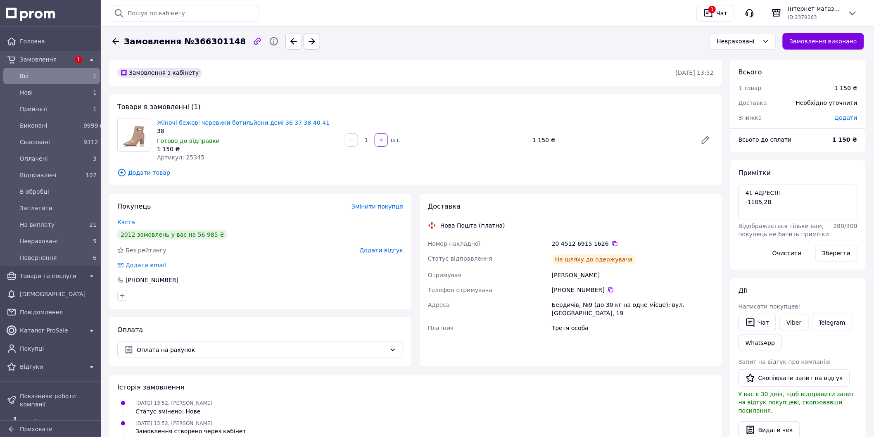
click at [190, 155] on span "Артикул: 25345" at bounding box center [180, 157] width 47 height 7
click at [191, 155] on span "Артикул: 25345" at bounding box center [180, 157] width 47 height 7
copy span "25345"
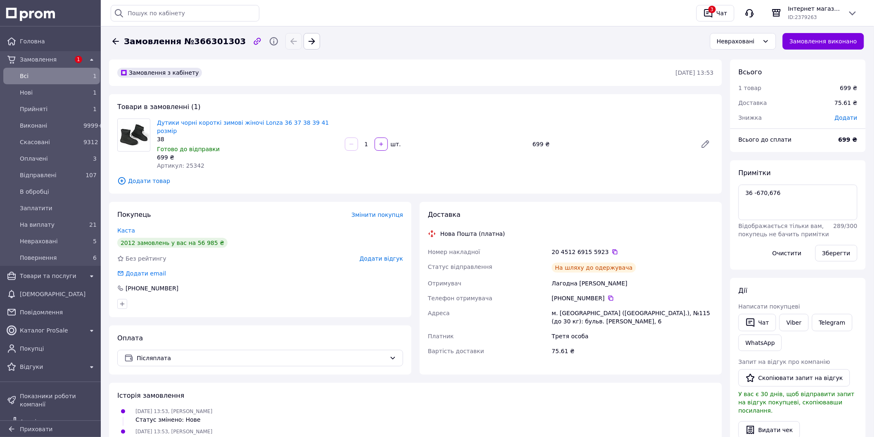
click at [187, 162] on span "Артикул: 25342" at bounding box center [180, 165] width 47 height 7
copy span "25342"
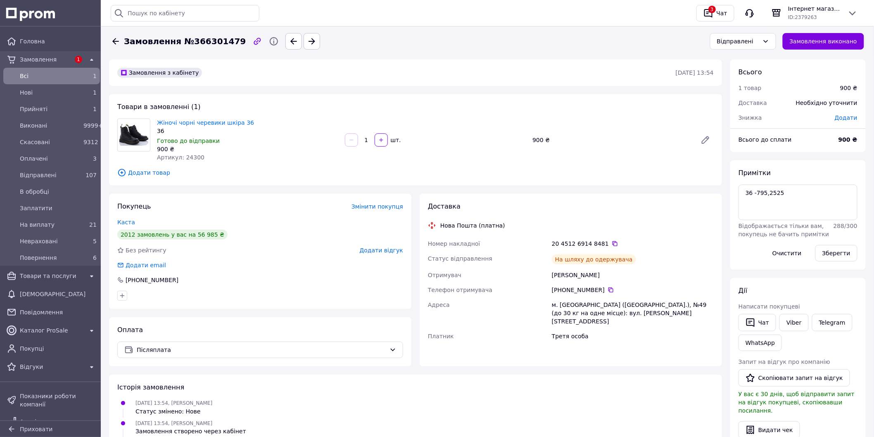
click at [191, 158] on span "Артикул: 24300" at bounding box center [180, 157] width 47 height 7
copy span "24300"
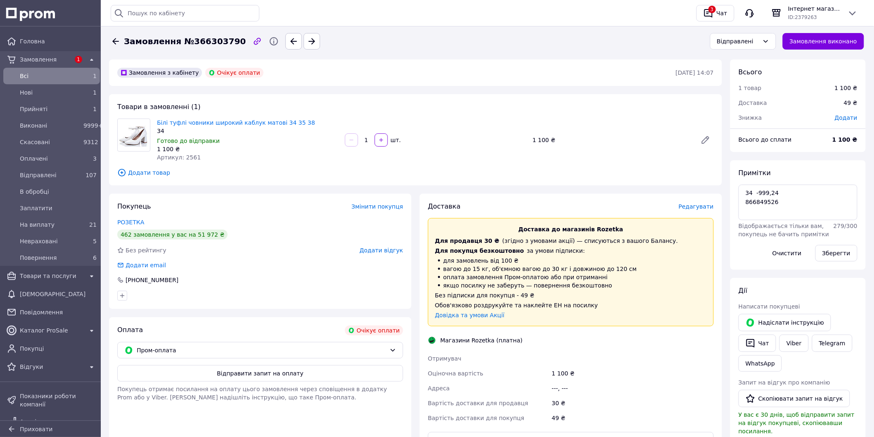
click at [183, 154] on span "Артикул: 2561" at bounding box center [179, 157] width 44 height 7
copy span "2561"
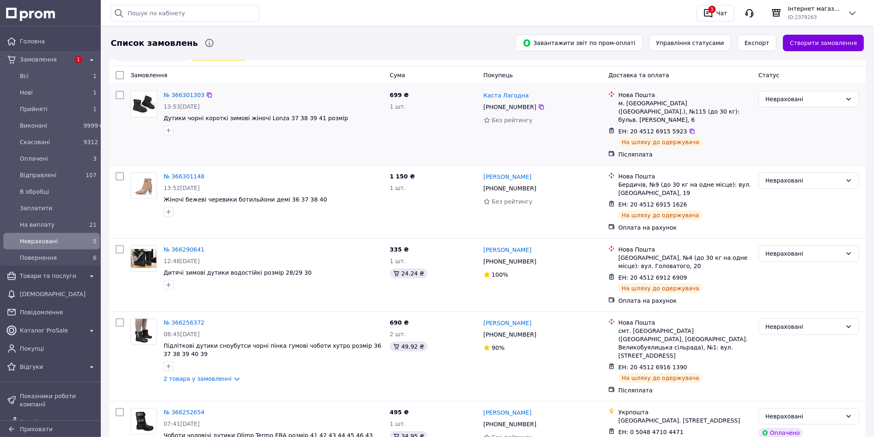
scroll to position [83, 0]
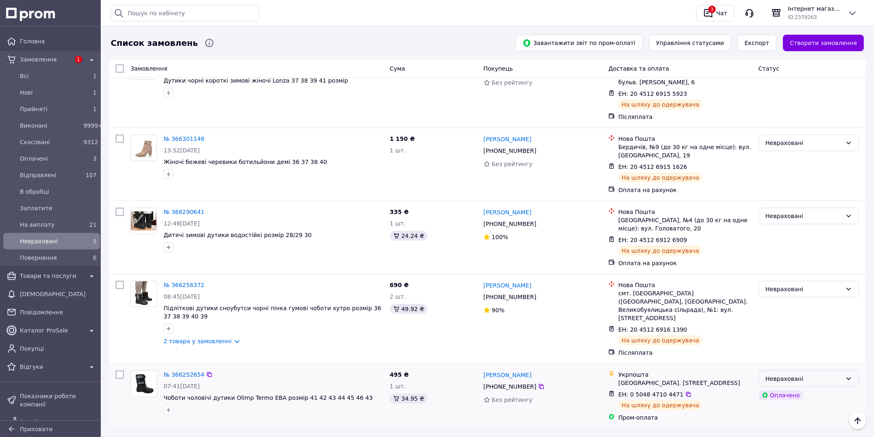
click at [837, 374] on div "Невраховані" at bounding box center [803, 378] width 76 height 9
click at [799, 344] on li "Відправлені" at bounding box center [809, 348] width 100 height 15
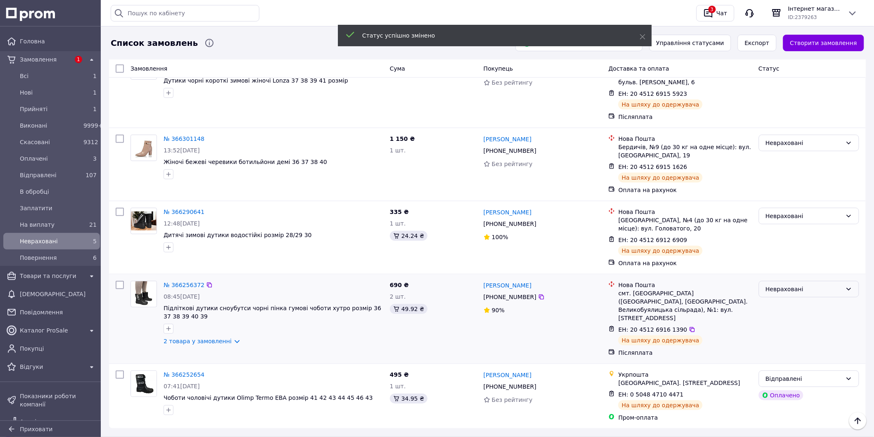
click at [800, 284] on div "Невраховані" at bounding box center [803, 288] width 76 height 9
click at [794, 359] on li "Відправлені" at bounding box center [809, 358] width 100 height 15
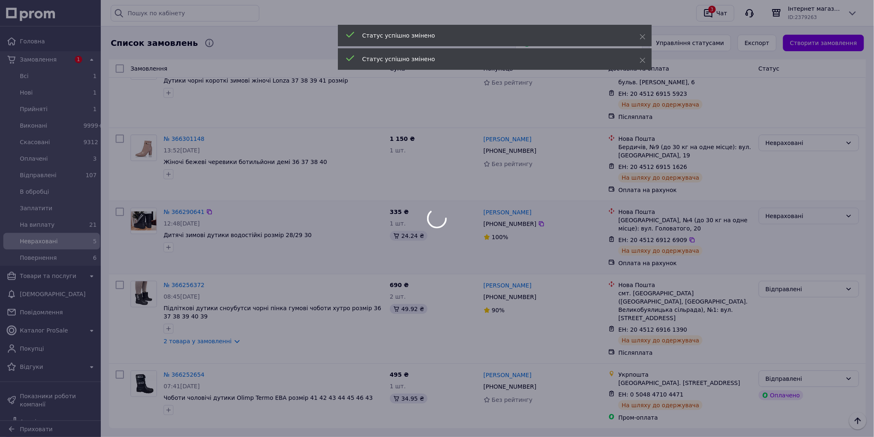
click at [797, 211] on body "Головна Замовлення 1 Всi 1 Нові 1 Прийняті 1 Виконані 9999+ Скасовані 9312 Опла…" at bounding box center [437, 185] width 874 height 536
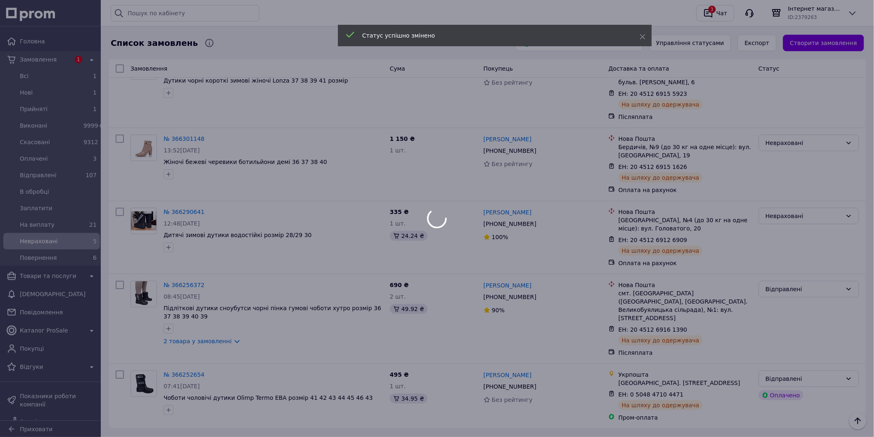
click at [810, 207] on div at bounding box center [437, 218] width 874 height 437
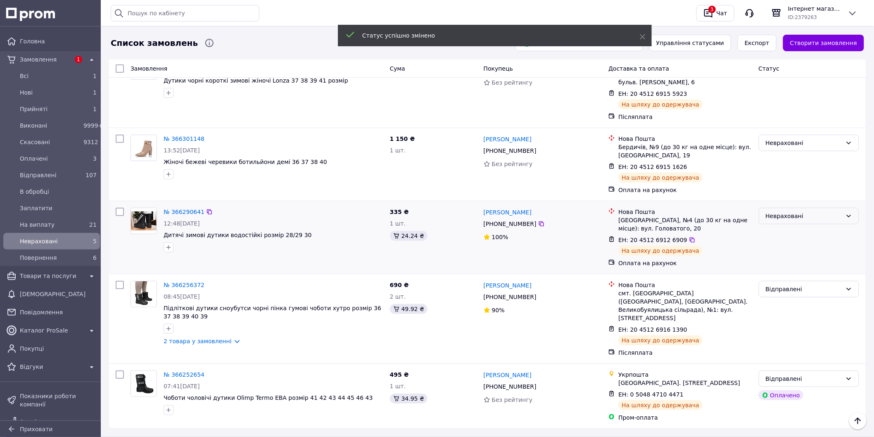
click at [807, 211] on div "Невраховані" at bounding box center [803, 215] width 76 height 9
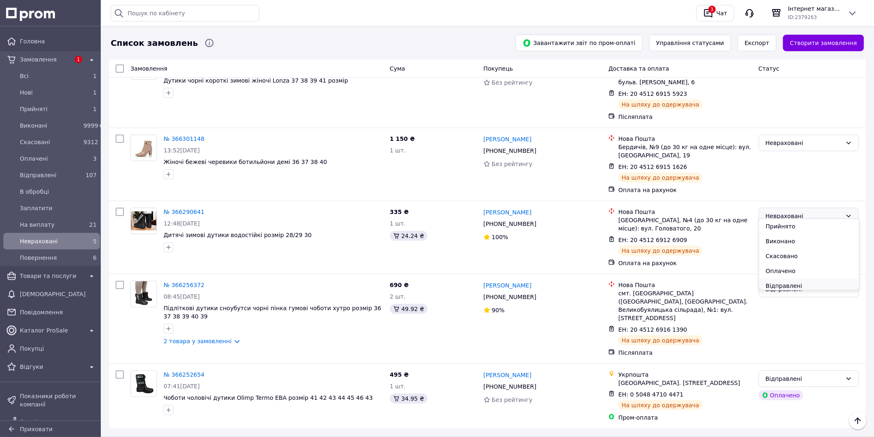
drag, startPoint x: 783, startPoint y: 286, endPoint x: 796, endPoint y: 277, distance: 15.6
click at [783, 286] on li "Відправлені" at bounding box center [809, 285] width 100 height 15
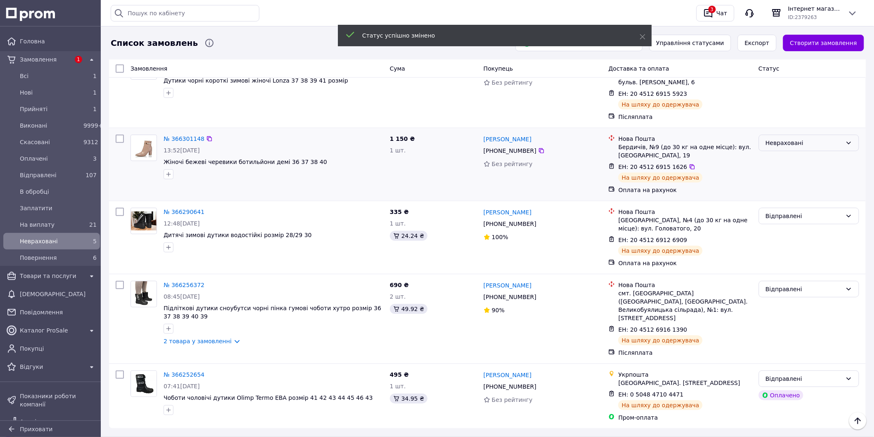
click at [800, 138] on div "Невраховані" at bounding box center [803, 142] width 76 height 9
click at [800, 213] on li "Відправлені" at bounding box center [809, 212] width 100 height 15
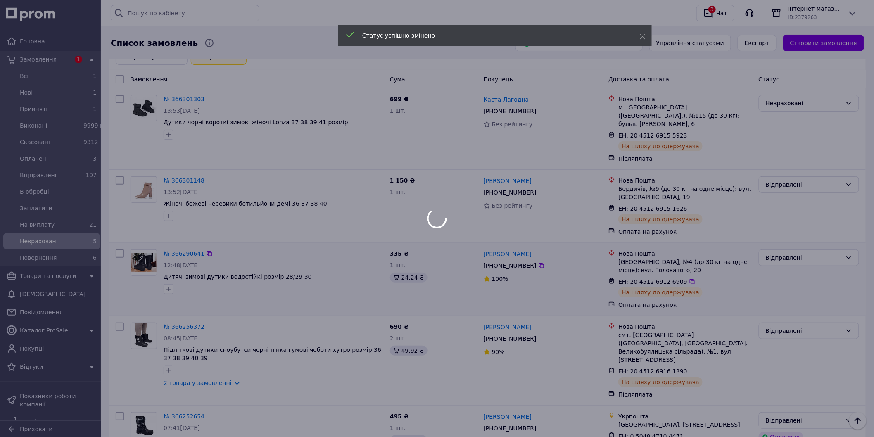
scroll to position [0, 0]
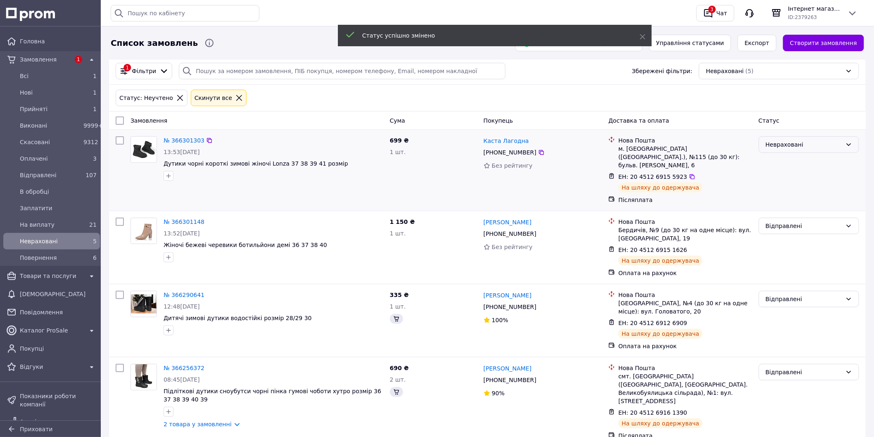
click at [796, 147] on div "Невраховані" at bounding box center [803, 144] width 76 height 9
click at [791, 220] on li "Відправлені" at bounding box center [809, 222] width 100 height 15
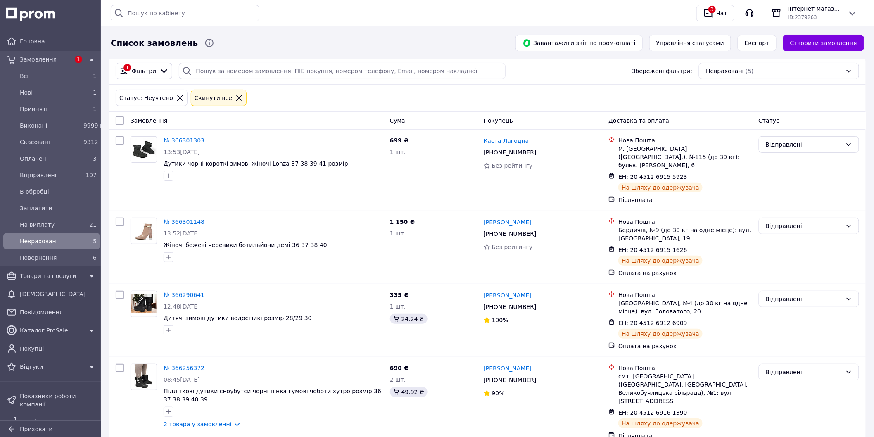
click at [628, 10] on div "Історія пошуку Очистити всю 20451242442738 2263Р 20451236016020 20451232950467 …" at bounding box center [400, 13] width 579 height 17
click at [472, 17] on div "Історія пошуку Очистити всю 20451242442738 2263Р 20451236016020 20451232950467 …" at bounding box center [400, 13] width 579 height 17
